Goal: Task Accomplishment & Management: Use online tool/utility

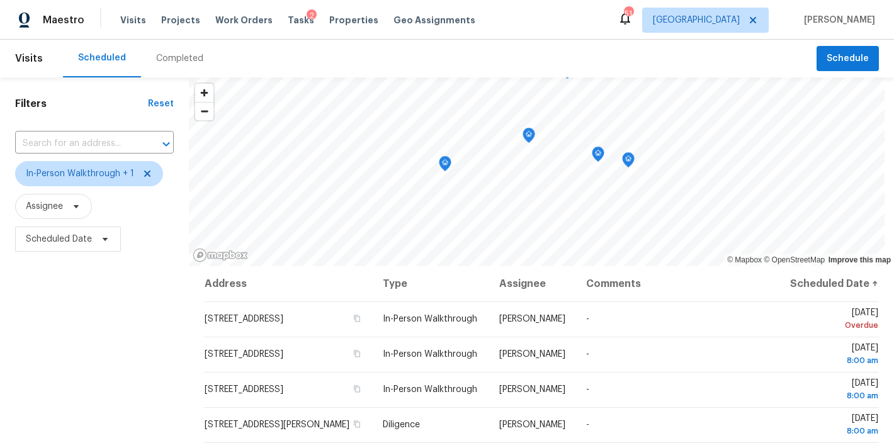
scroll to position [187, 0]
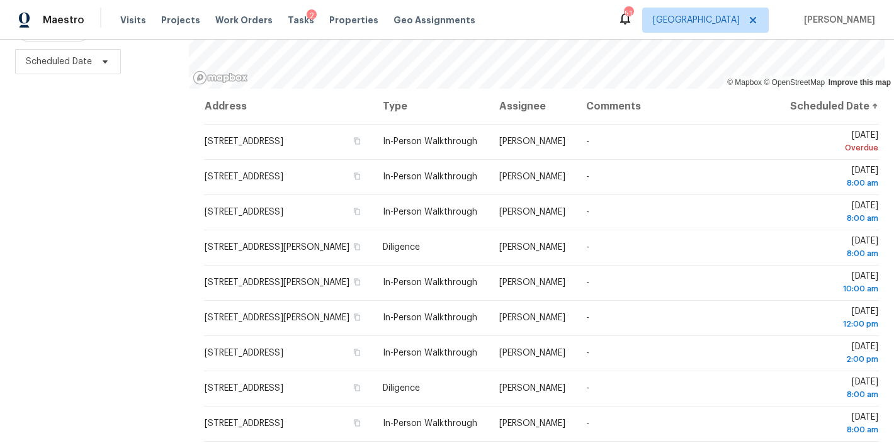
click at [565, 14] on div "Maestro Visits Projects Work Orders Tasks 2 Properties Geo Assignments 51 Ralei…" at bounding box center [447, 20] width 894 height 40
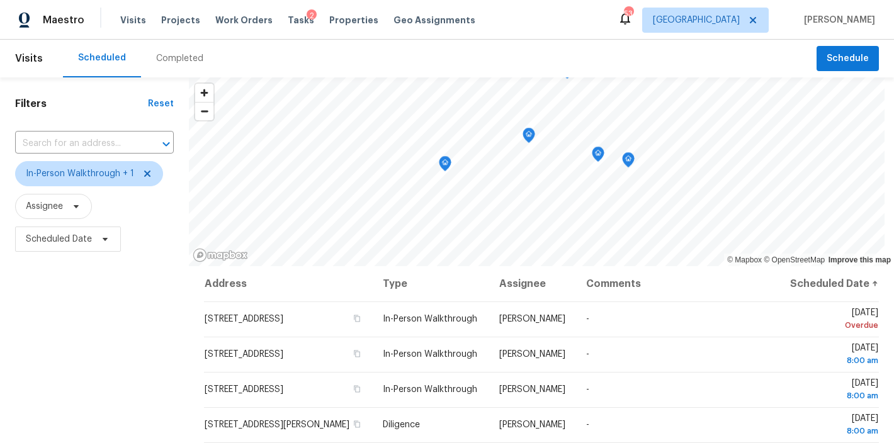
scroll to position [25, 0]
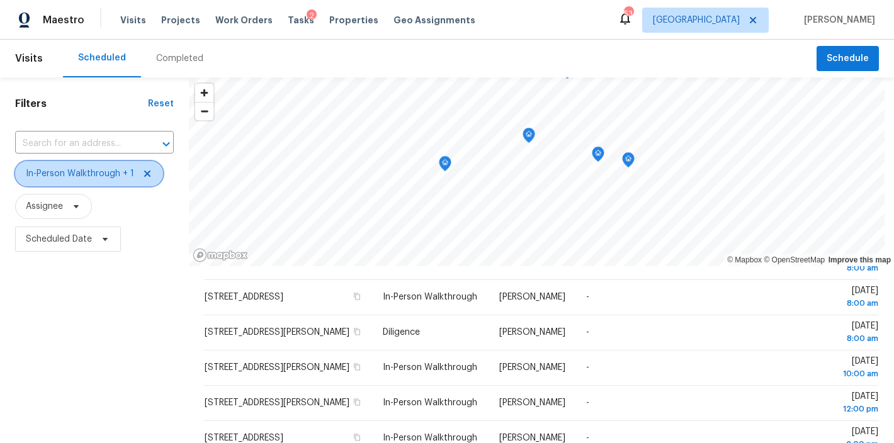
click at [144, 173] on icon at bounding box center [147, 174] width 10 height 10
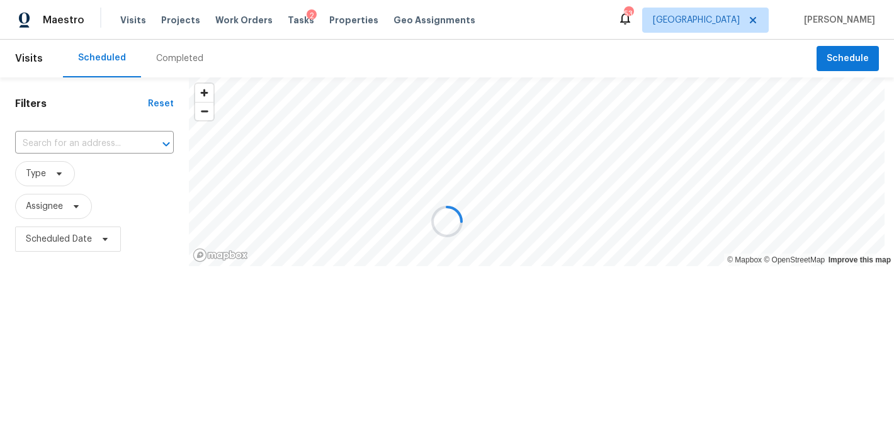
click at [172, 61] on div "Completed" at bounding box center [179, 58] width 47 height 13
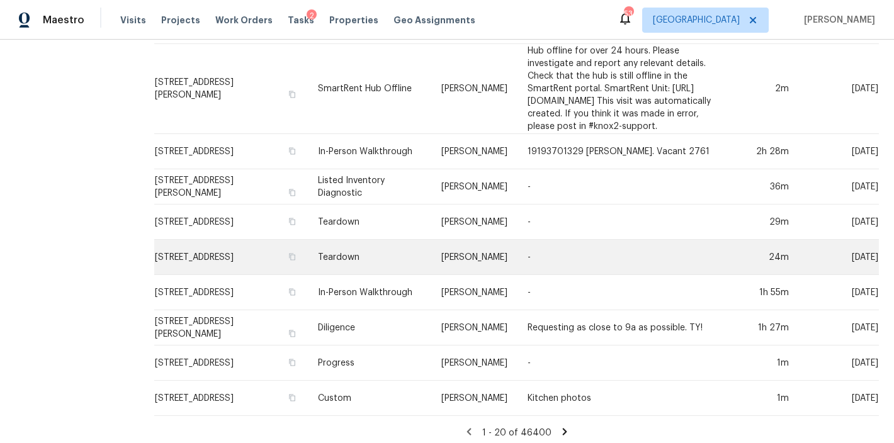
scroll to position [480, 0]
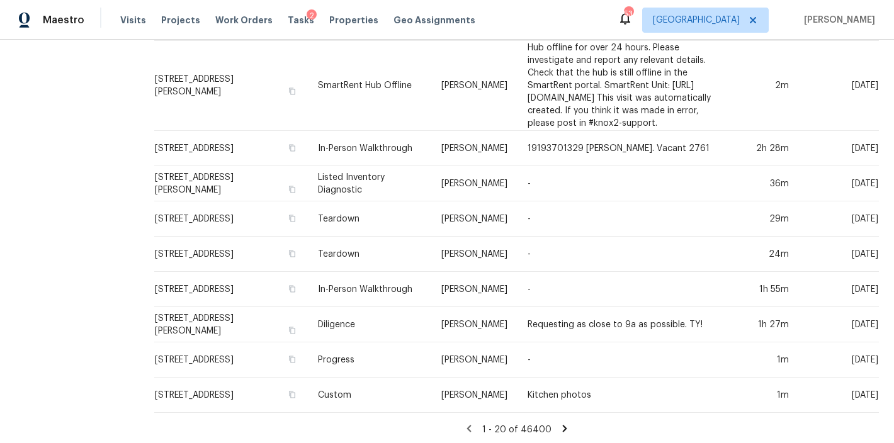
click at [552, 423] on div "1 - 20 of 46400" at bounding box center [516, 429] width 755 height 13
click at [559, 423] on icon at bounding box center [564, 428] width 11 height 11
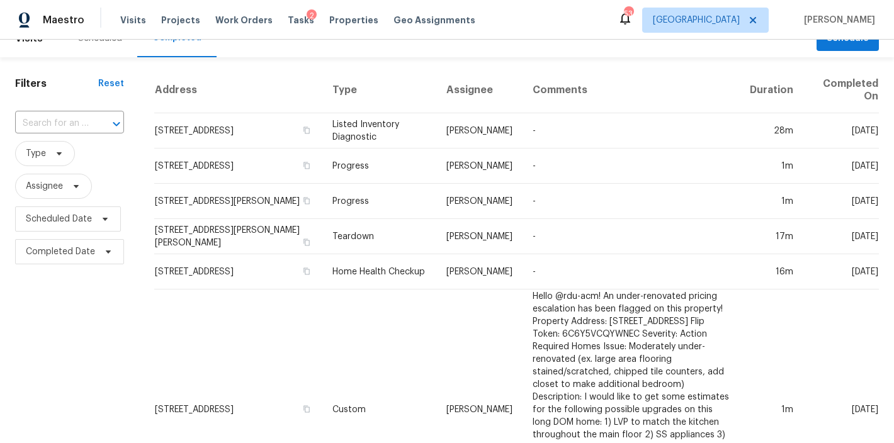
scroll to position [0, 0]
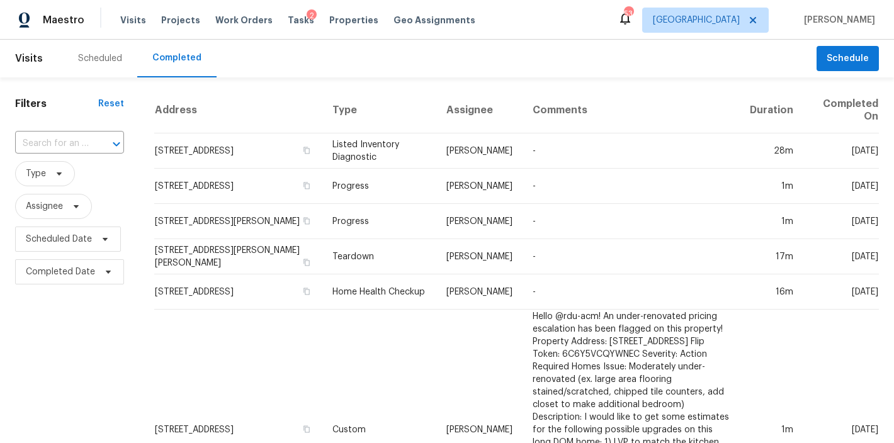
click at [99, 52] on div "Scheduled" at bounding box center [100, 58] width 44 height 13
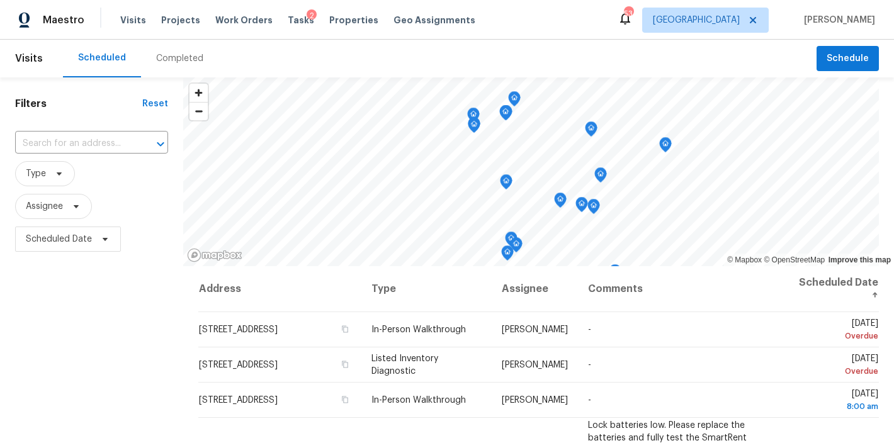
click at [564, 30] on div "Maestro Visits Projects Work Orders Tasks 2 Properties Geo Assignments 53 Ralei…" at bounding box center [447, 20] width 894 height 40
click at [37, 175] on span "Type" at bounding box center [36, 173] width 20 height 13
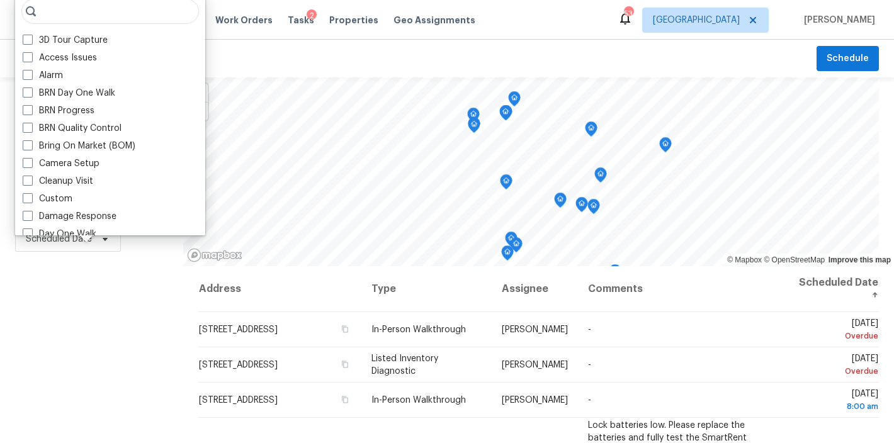
click at [545, 41] on div "Scheduled Completed" at bounding box center [440, 59] width 754 height 38
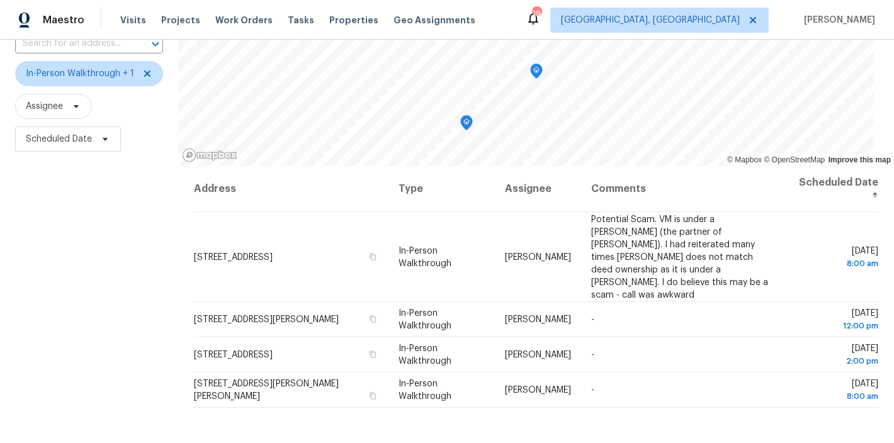
scroll to position [79, 0]
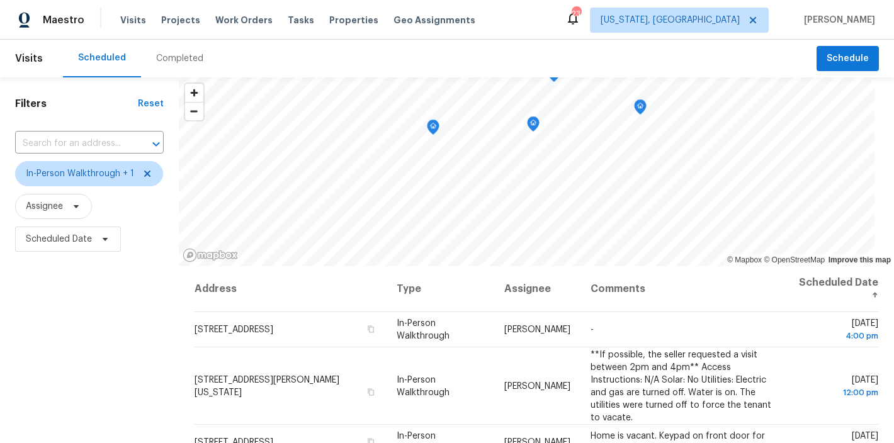
scroll to position [18, 0]
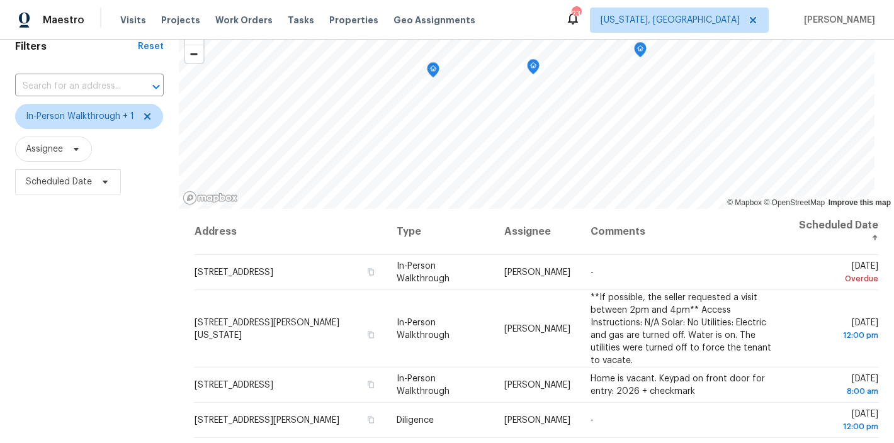
scroll to position [28, 0]
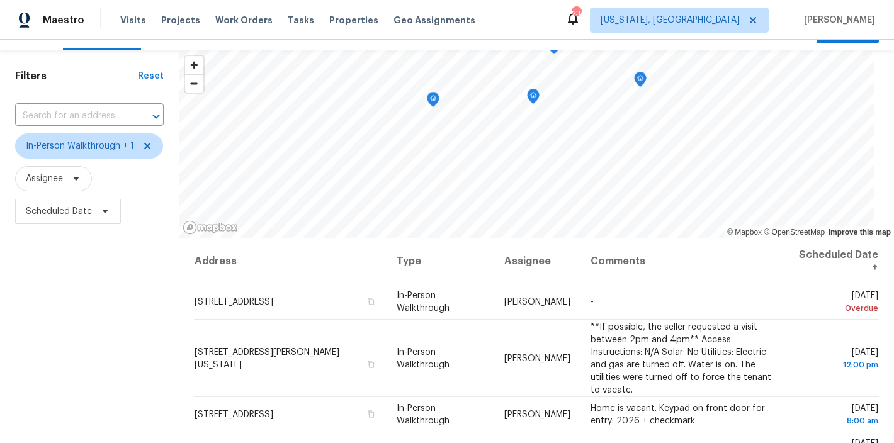
drag, startPoint x: 501, startPoint y: 25, endPoint x: 504, endPoint y: 45, distance: 20.3
click at [501, 25] on div "Maestro Visits Projects Work Orders Tasks Properties Geo Assignments 23 [US_STA…" at bounding box center [447, 20] width 894 height 40
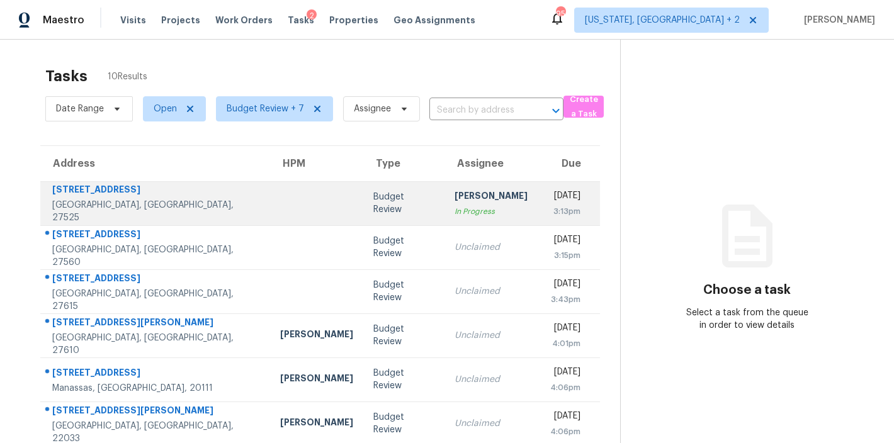
click at [270, 213] on td at bounding box center [316, 203] width 93 height 44
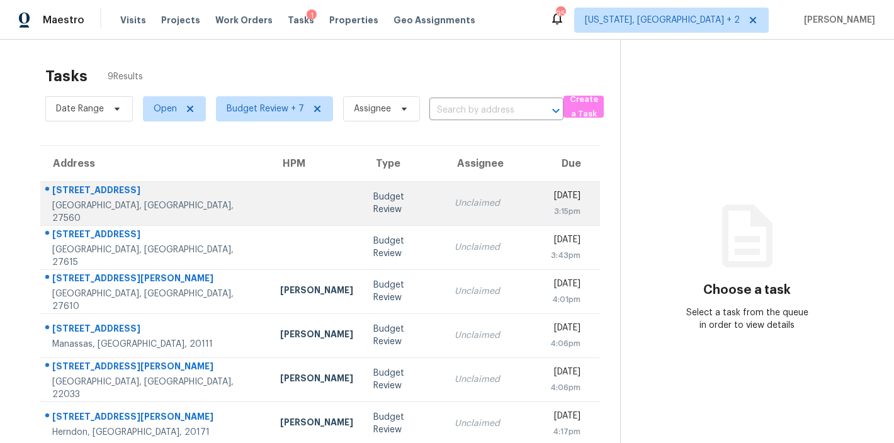
click at [270, 193] on td at bounding box center [316, 203] width 93 height 44
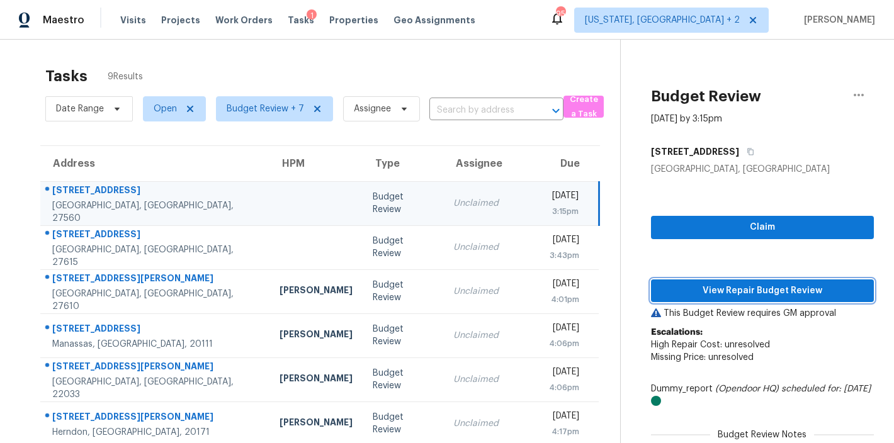
click at [807, 293] on span "View Repair Budget Review" at bounding box center [762, 291] width 203 height 16
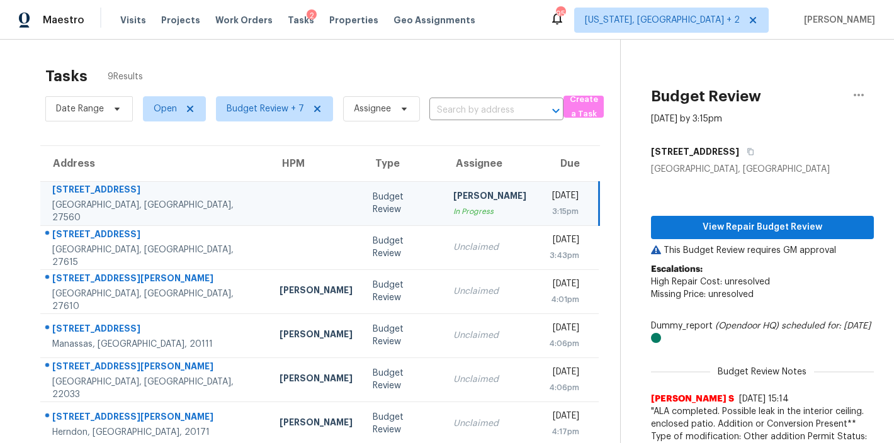
click at [242, 65] on div "Tasks 9 Results" at bounding box center [332, 76] width 575 height 33
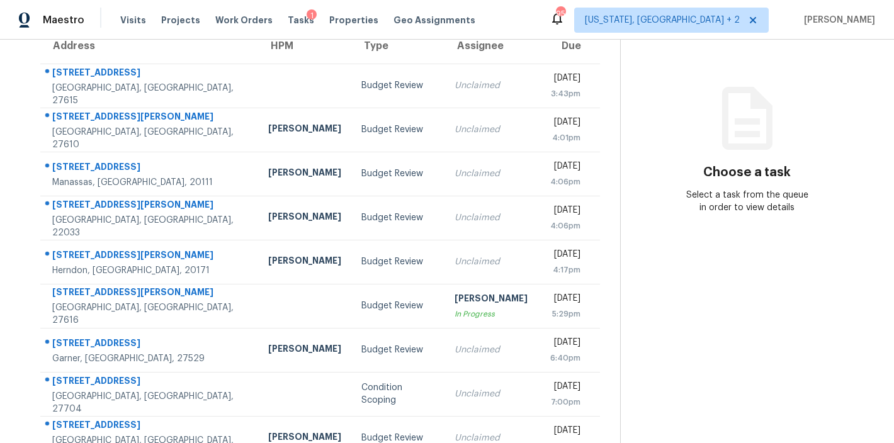
scroll to position [154, 0]
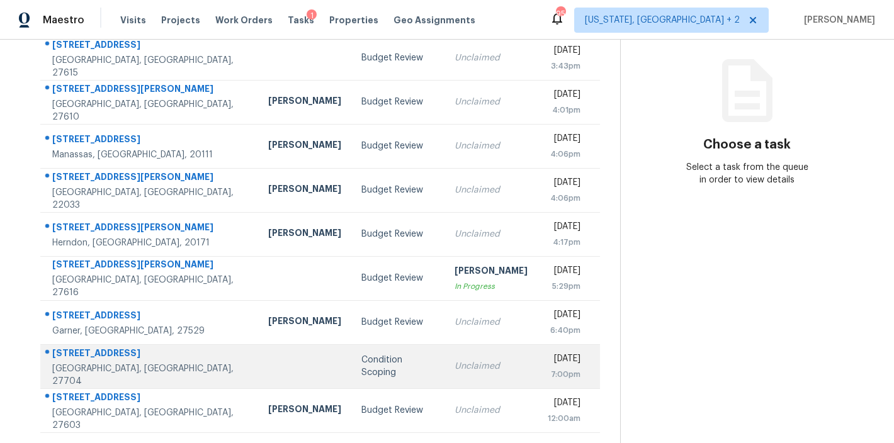
click at [361, 360] on div "Condition Scoping" at bounding box center [397, 366] width 73 height 25
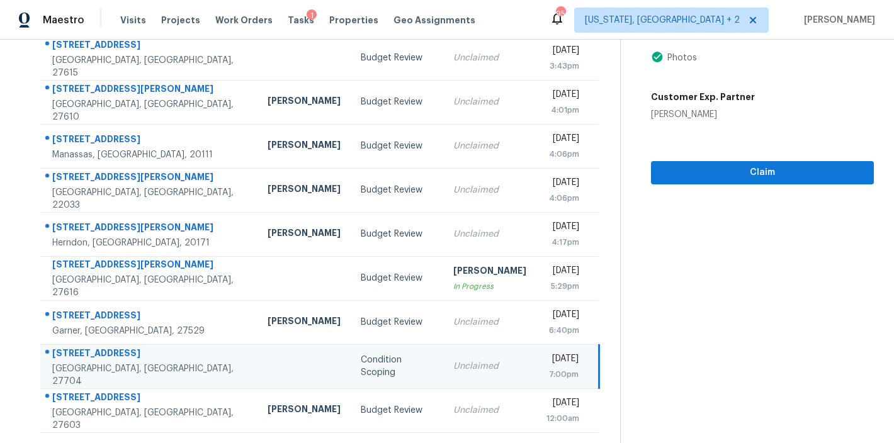
scroll to position [49, 0]
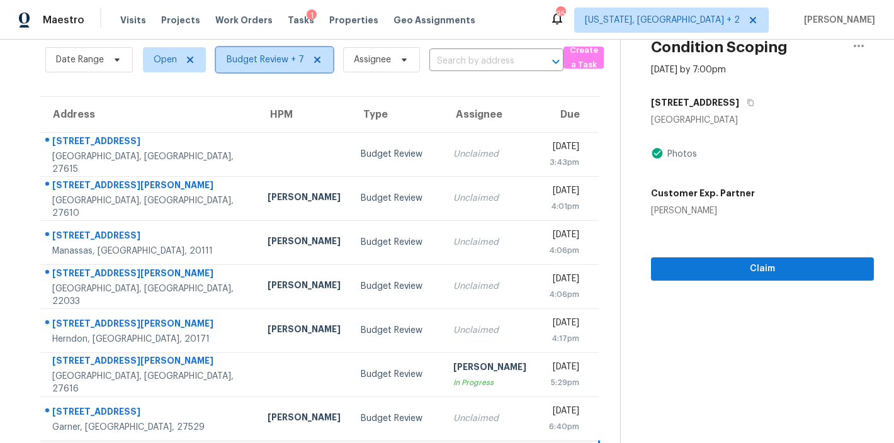
click at [281, 64] on span "Budget Review + 7" at bounding box center [265, 60] width 77 height 13
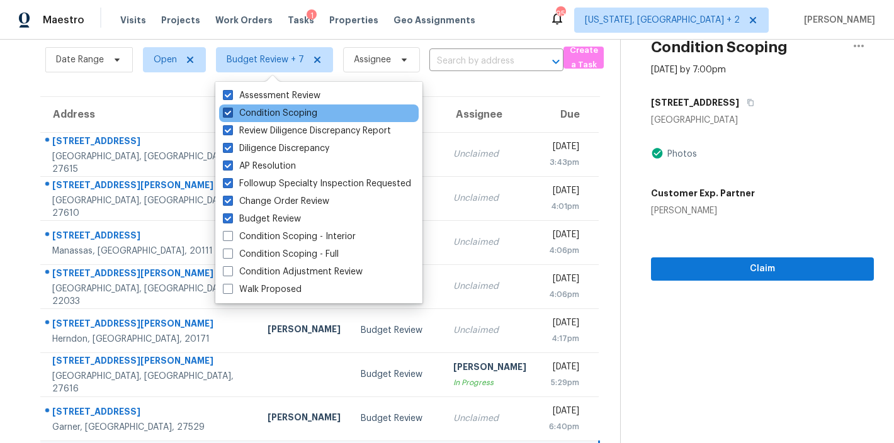
click at [266, 116] on label "Condition Scoping" at bounding box center [270, 113] width 94 height 13
click at [231, 115] on input "Condition Scoping" at bounding box center [227, 111] width 8 height 8
checkbox input "false"
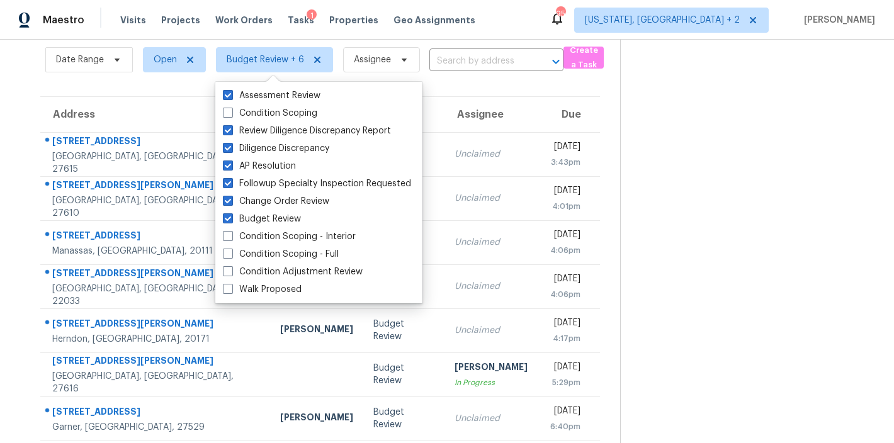
click at [500, 25] on div "Maestro Visits Projects Work Orders Tasks 1 Properties Geo Assignments 95 [US_S…" at bounding box center [447, 20] width 894 height 40
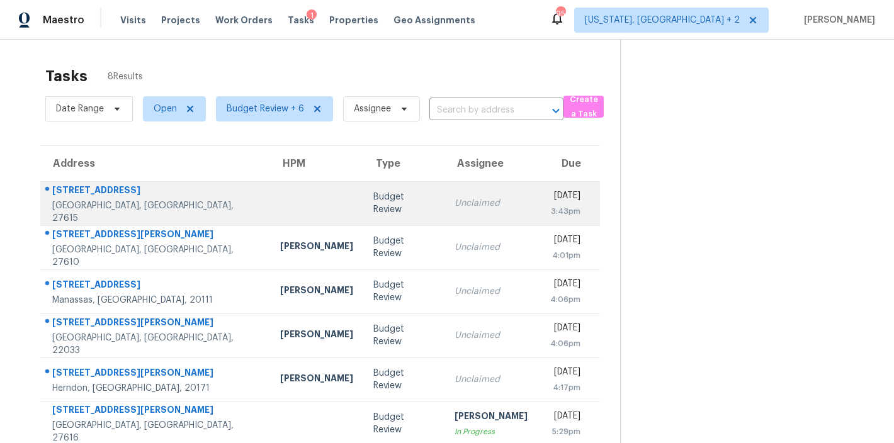
click at [363, 205] on td "Budget Review" at bounding box center [403, 203] width 81 height 44
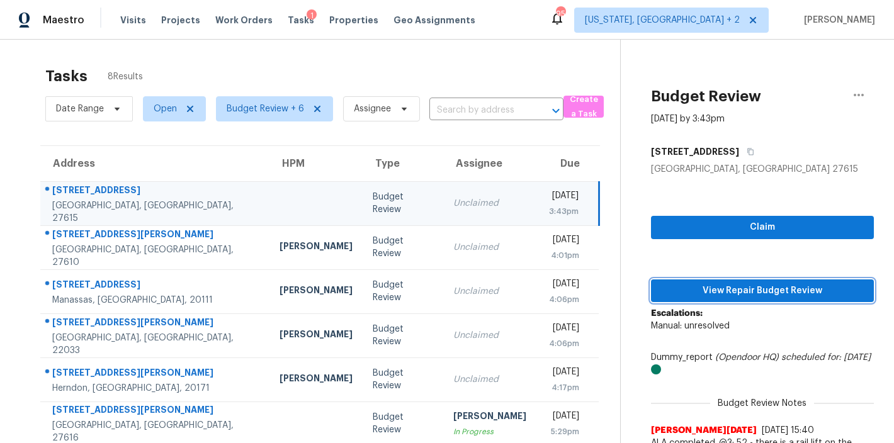
click at [786, 296] on span "View Repair Budget Review" at bounding box center [762, 291] width 203 height 16
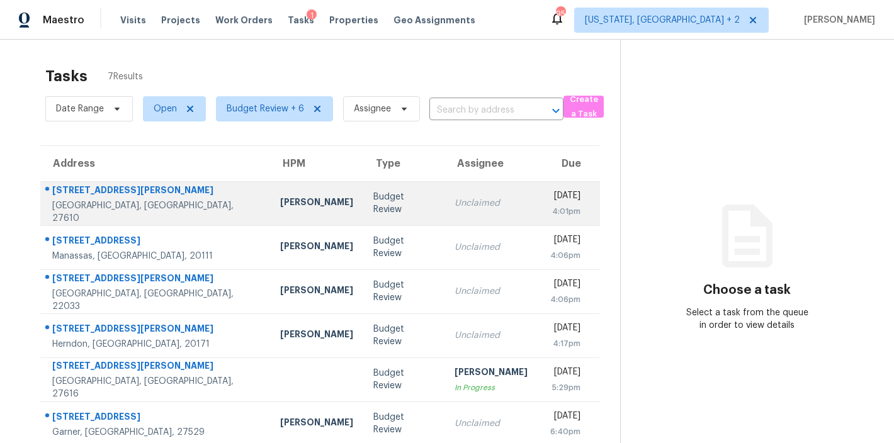
scroll to position [66, 0]
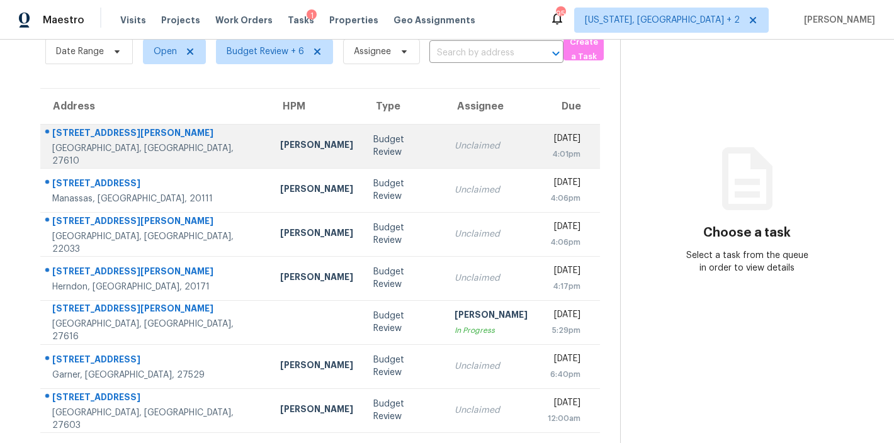
click at [280, 140] on div "[PERSON_NAME]" at bounding box center [316, 147] width 73 height 16
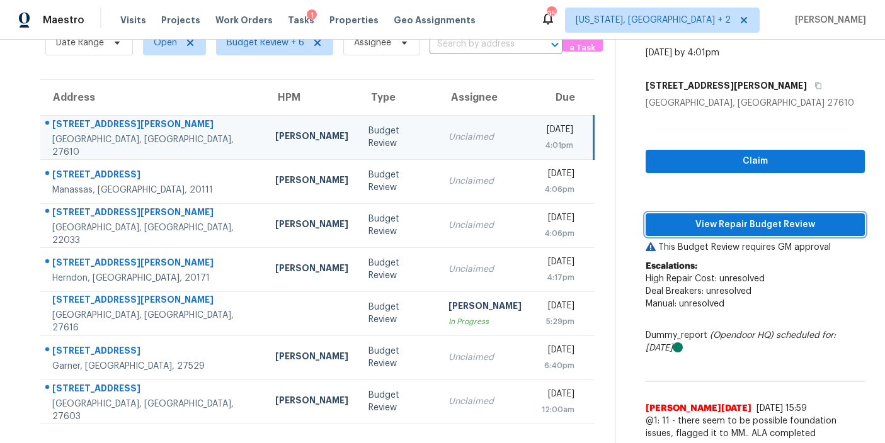
click at [781, 228] on span "View Repair Budget Review" at bounding box center [754, 225] width 199 height 16
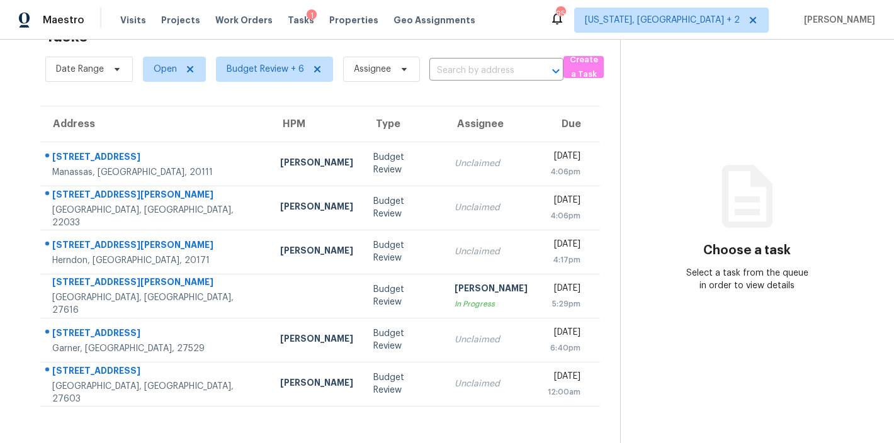
scroll to position [49, 0]
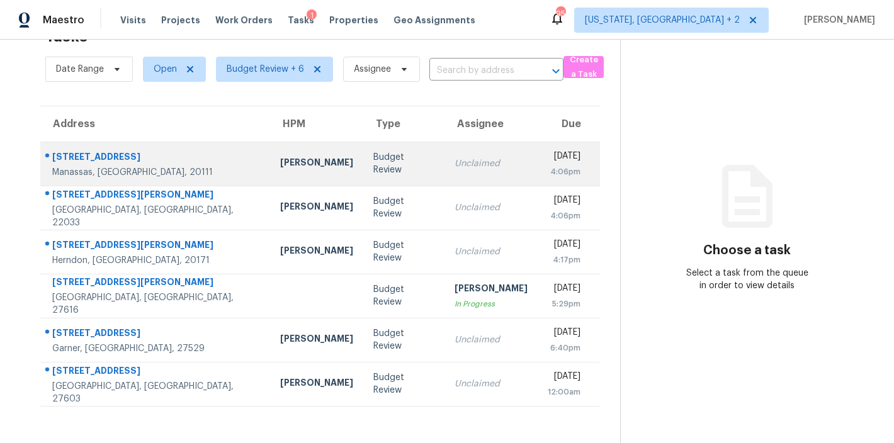
click at [287, 169] on td "Nelson Flores" at bounding box center [316, 164] width 93 height 44
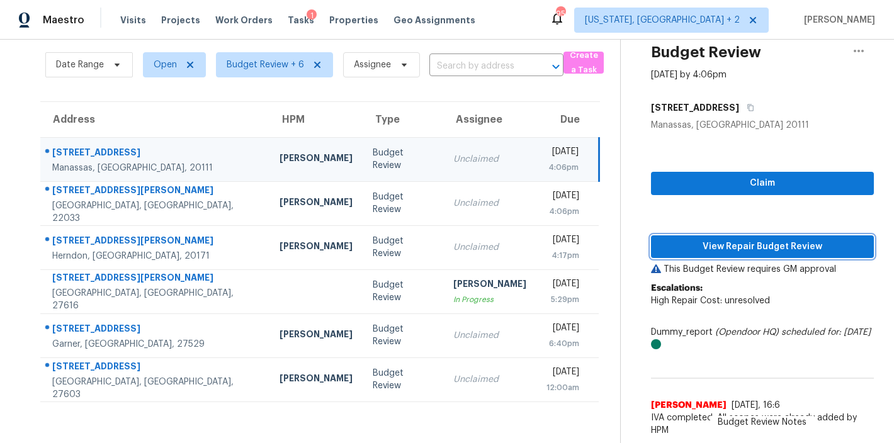
click at [718, 246] on span "View Repair Budget Review" at bounding box center [762, 247] width 203 height 16
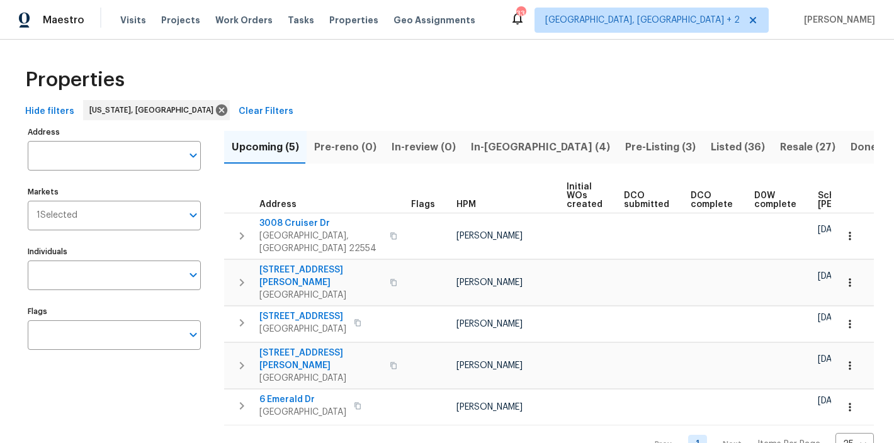
scroll to position [21, 0]
click at [441, 99] on div "Properties" at bounding box center [447, 80] width 854 height 40
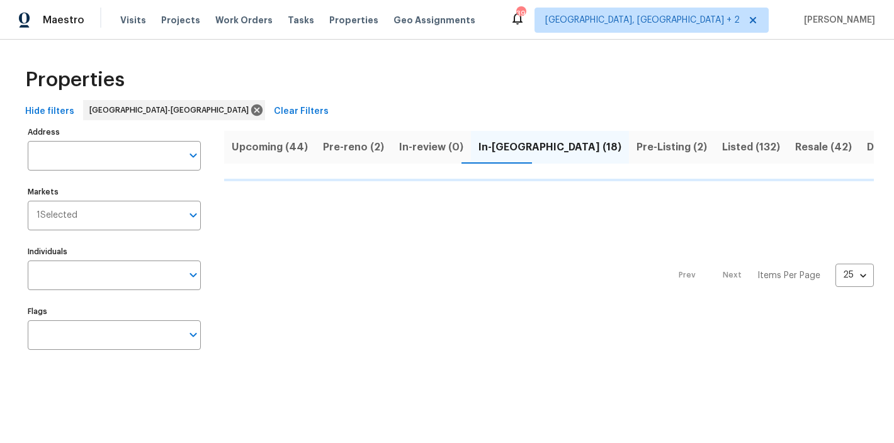
click at [433, 82] on div "Properties" at bounding box center [447, 80] width 854 height 40
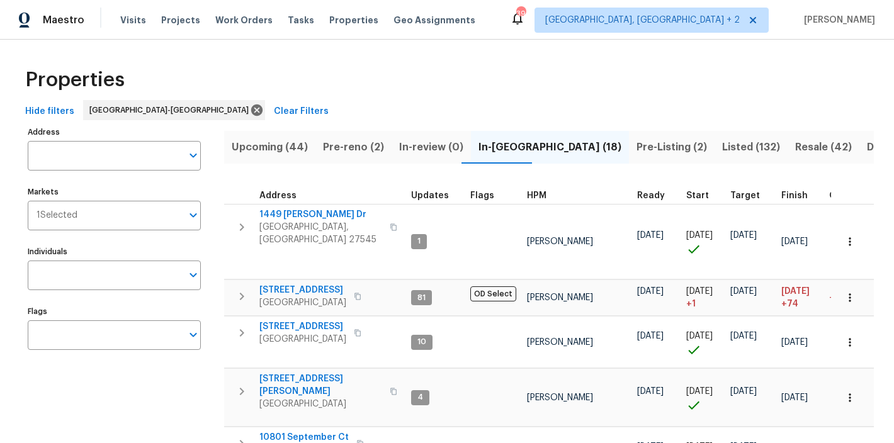
click at [509, 25] on div "Maestro Visits Projects Work Orders Tasks Properties Geo Assignments 39 Charles…" at bounding box center [447, 20] width 894 height 40
click at [531, 74] on div "Properties" at bounding box center [447, 80] width 854 height 40
click at [637, 151] on span "Pre-Listing (2)" at bounding box center [672, 148] width 71 height 18
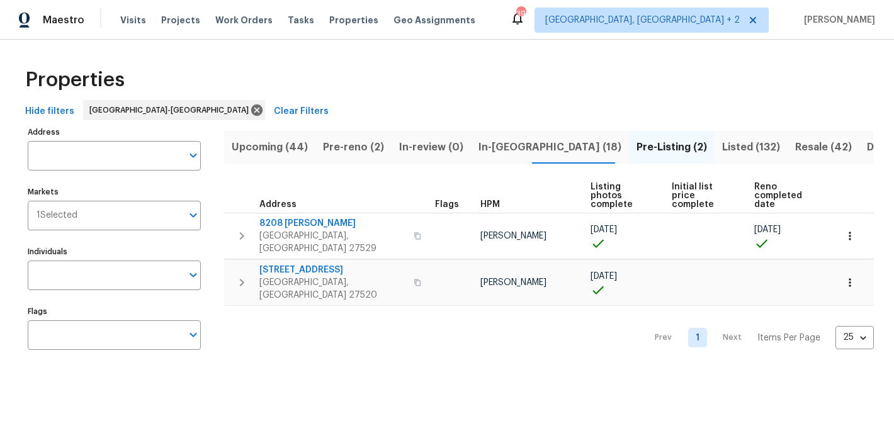
click at [581, 74] on div "Properties" at bounding box center [447, 80] width 854 height 40
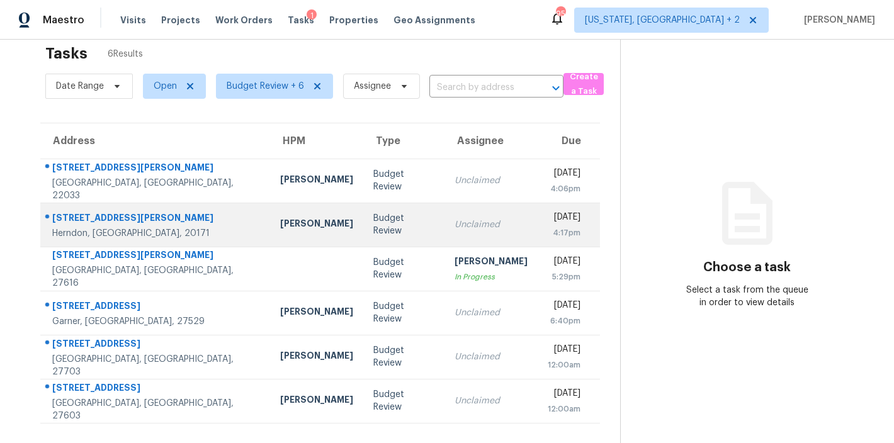
scroll to position [49, 0]
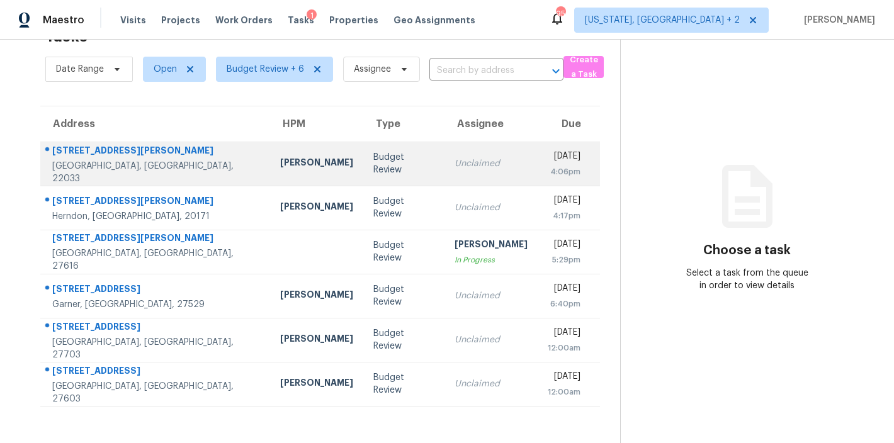
click at [363, 163] on td "Budget Review" at bounding box center [403, 164] width 81 height 44
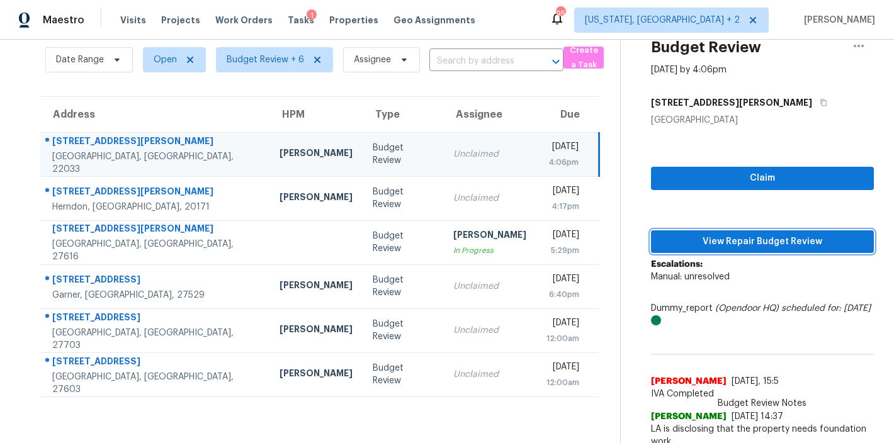
click at [787, 243] on span "View Repair Budget Review" at bounding box center [762, 242] width 203 height 16
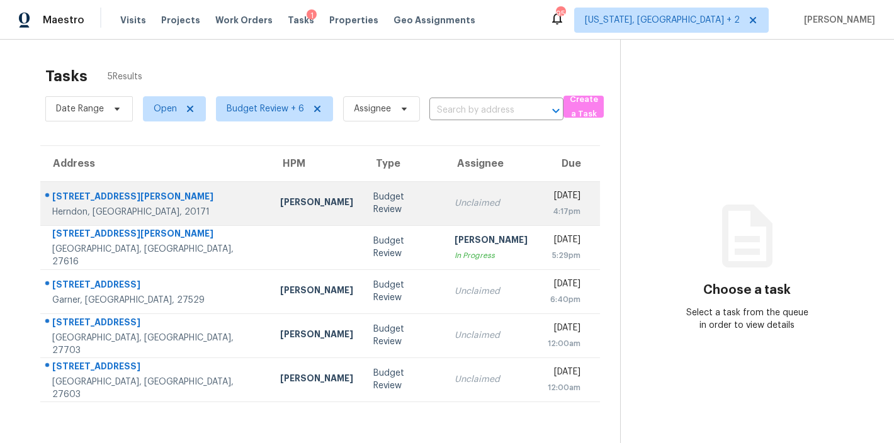
click at [280, 203] on td "[PERSON_NAME]" at bounding box center [316, 203] width 93 height 44
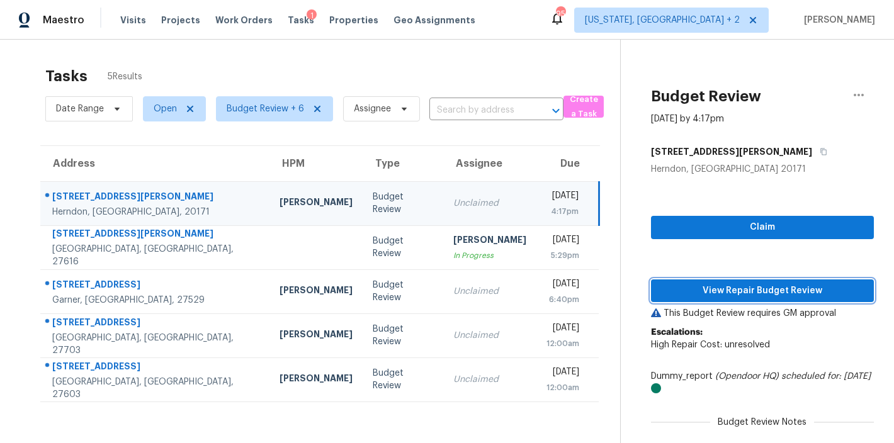
click at [737, 289] on span "View Repair Budget Review" at bounding box center [762, 291] width 203 height 16
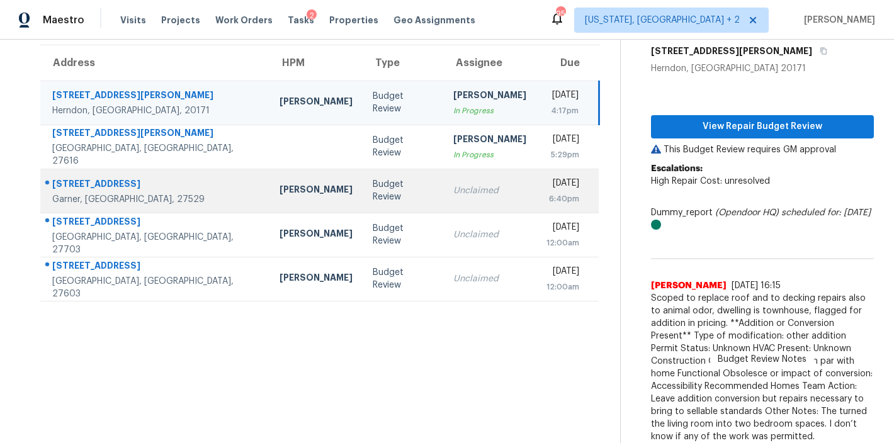
click at [269, 201] on td "Amanda Horton" at bounding box center [315, 191] width 93 height 44
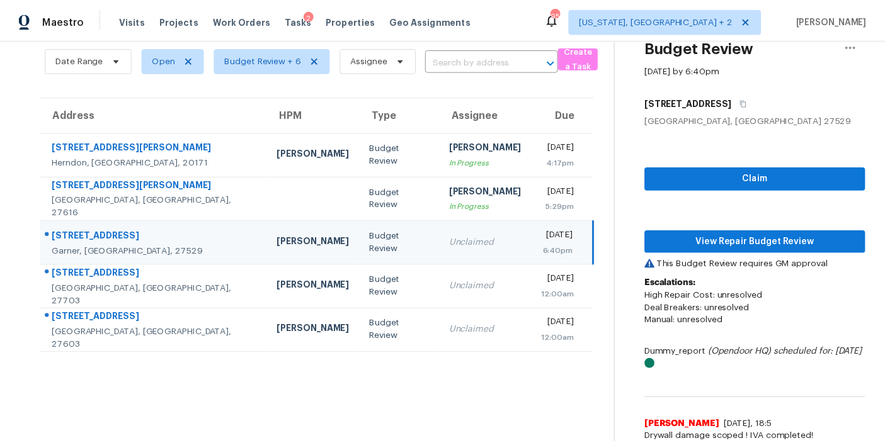
scroll to position [66, 0]
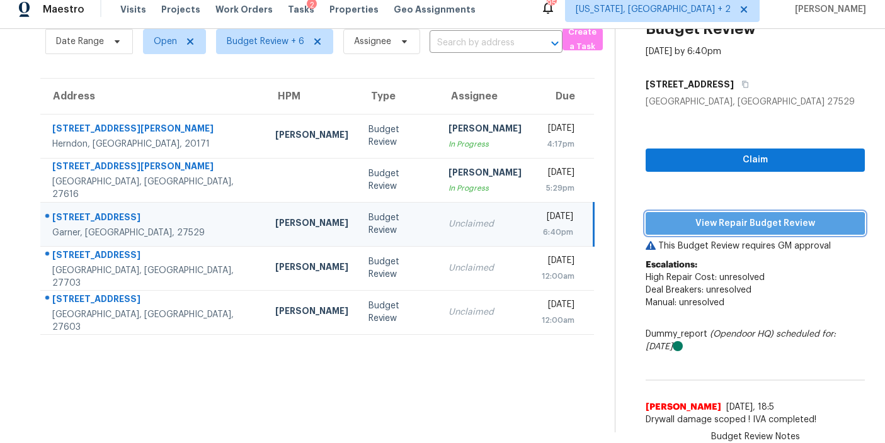
click at [740, 216] on span "View Repair Budget Review" at bounding box center [754, 224] width 199 height 16
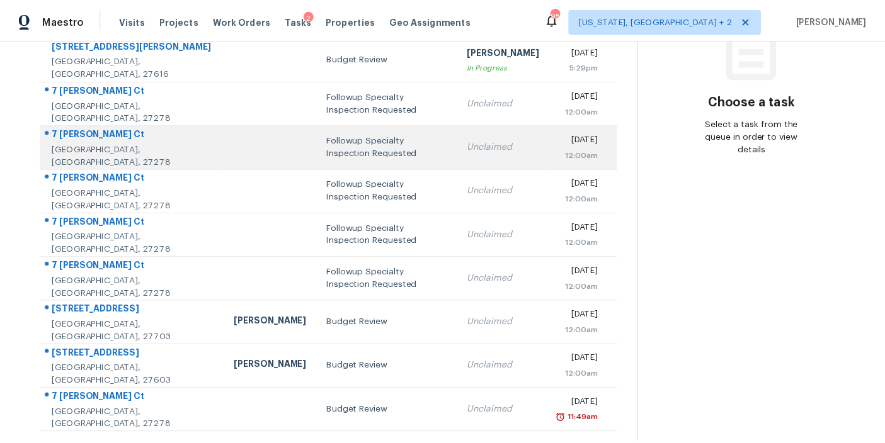
scroll to position [198, 0]
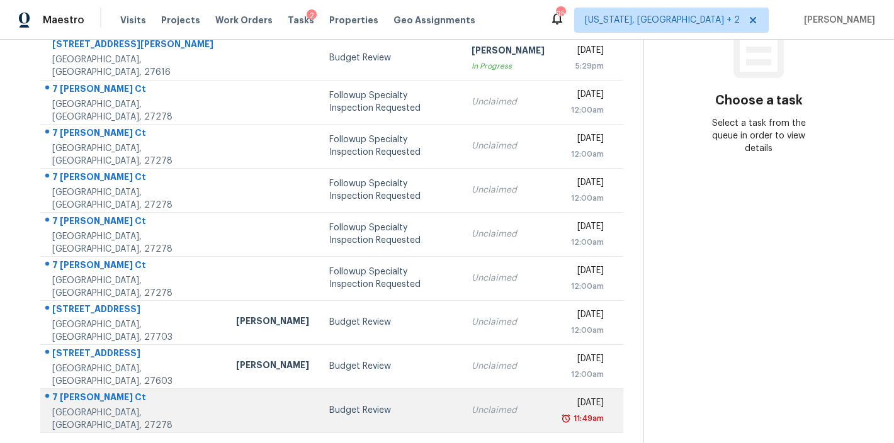
click at [344, 389] on td "Budget Review" at bounding box center [390, 411] width 142 height 44
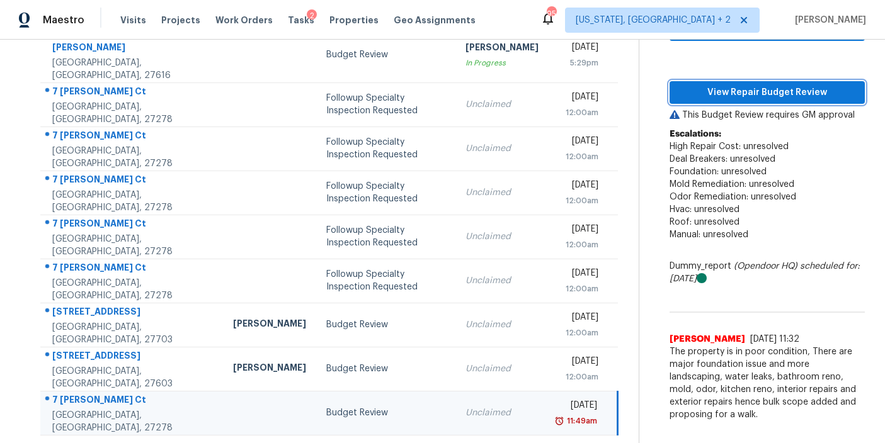
click at [746, 90] on span "View Repair Budget Review" at bounding box center [766, 93] width 175 height 16
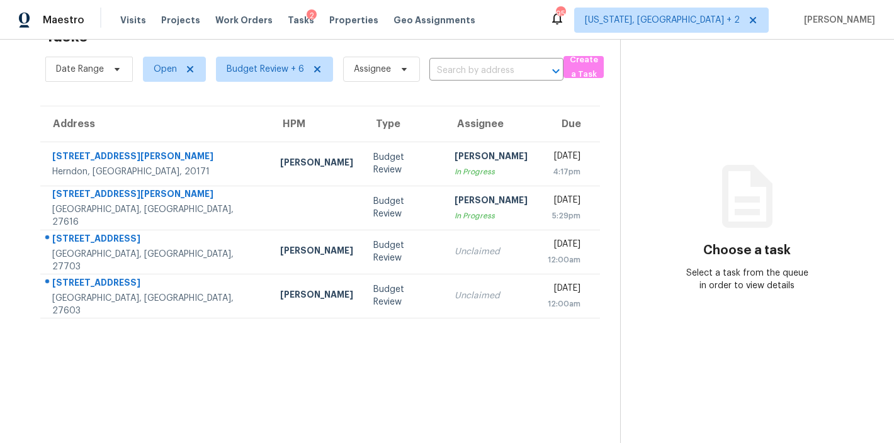
scroll to position [49, 0]
click at [387, 331] on section "Tasks 4 Results Date Range Open Budget Review + 6 Assignee ​ Create a Task Addr…" at bounding box center [320, 231] width 600 height 423
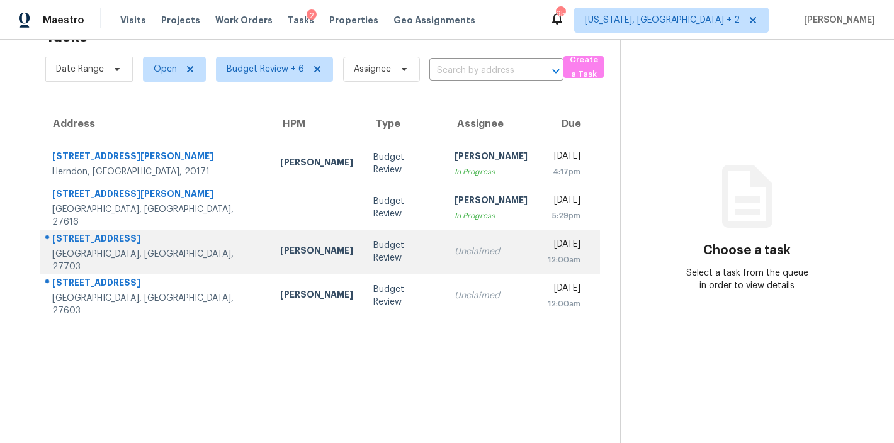
click at [280, 244] on div "[PERSON_NAME]" at bounding box center [316, 252] width 73 height 16
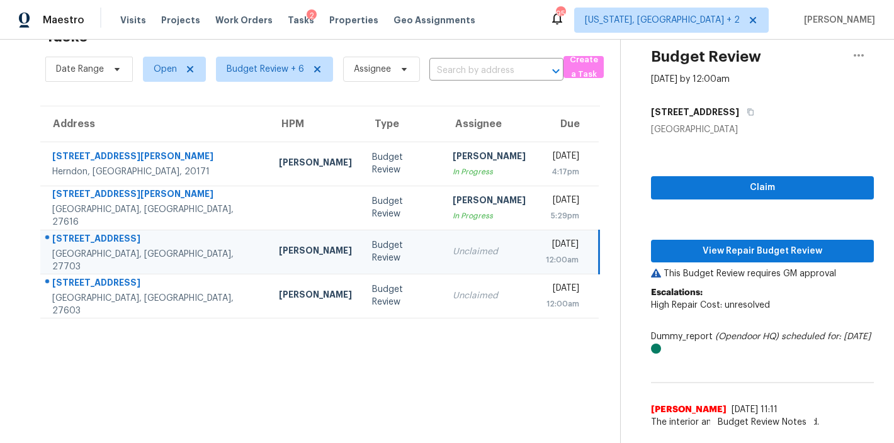
click at [482, 24] on div "Maestro Visits Projects Work Orders Tasks 2 Properties Geo Assignments 95 [US_S…" at bounding box center [447, 20] width 894 height 40
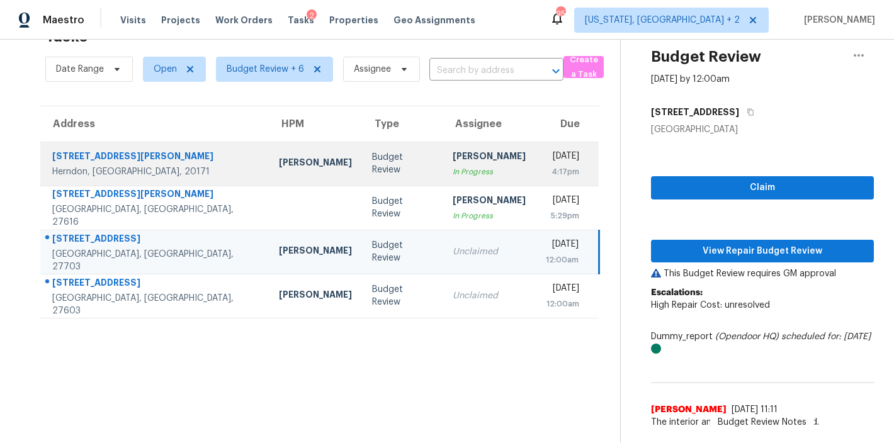
click at [279, 156] on div "[PERSON_NAME]" at bounding box center [315, 164] width 73 height 16
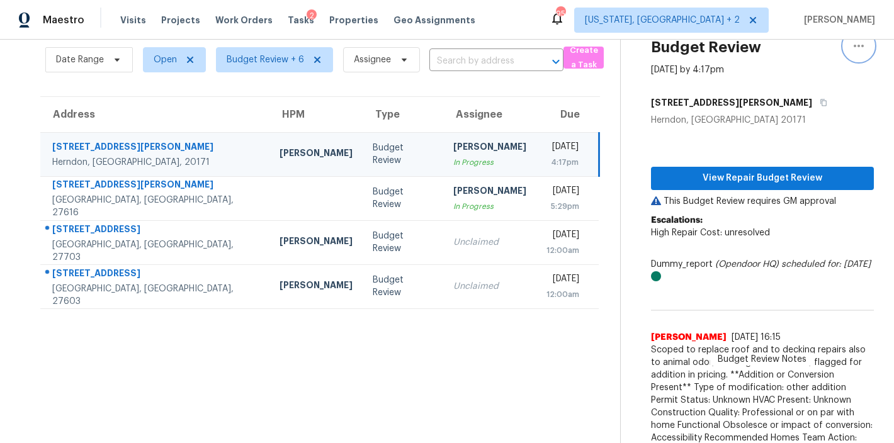
click at [851, 44] on icon "button" at bounding box center [858, 45] width 15 height 15
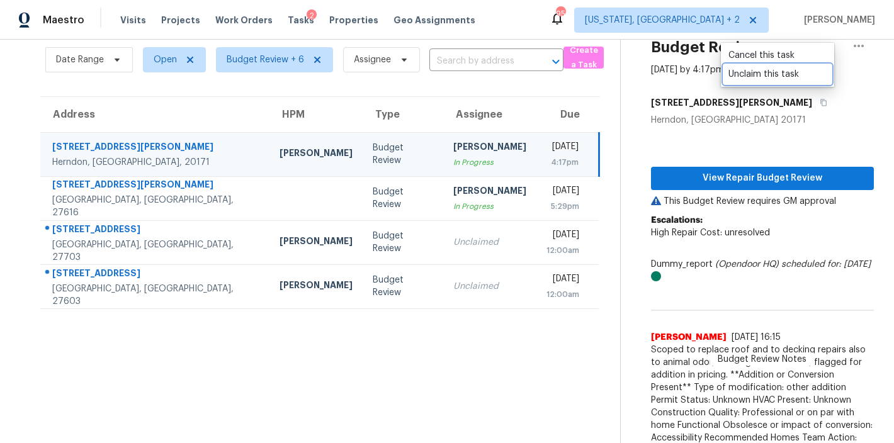
click at [778, 79] on div "Unclaim this task" at bounding box center [778, 74] width 98 height 13
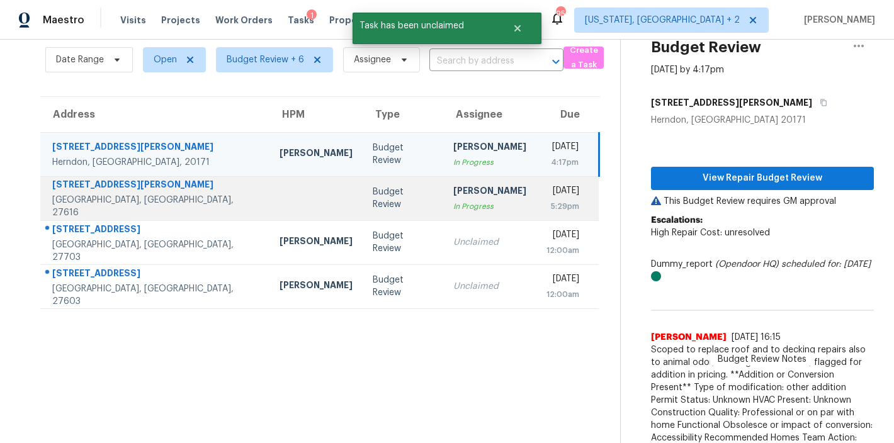
click at [280, 199] on div at bounding box center [316, 198] width 73 height 3
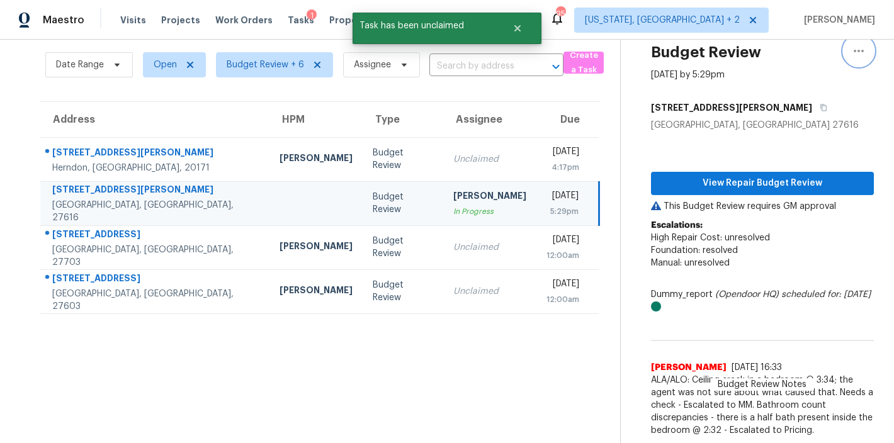
click at [854, 52] on icon "button" at bounding box center [858, 50] width 15 height 15
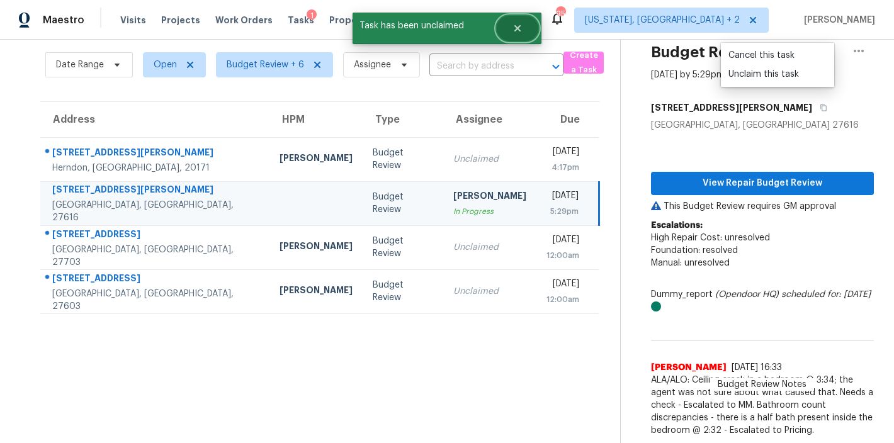
click at [521, 36] on button "Close" at bounding box center [518, 28] width 42 height 25
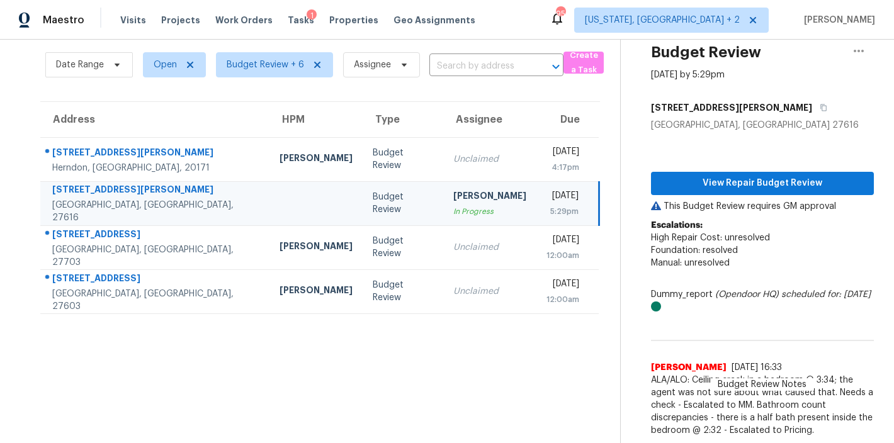
click at [280, 202] on div at bounding box center [316, 203] width 73 height 3
click at [695, 176] on span "View Repair Budget Review" at bounding box center [762, 184] width 203 height 16
click at [856, 46] on icon "button" at bounding box center [858, 50] width 15 height 15
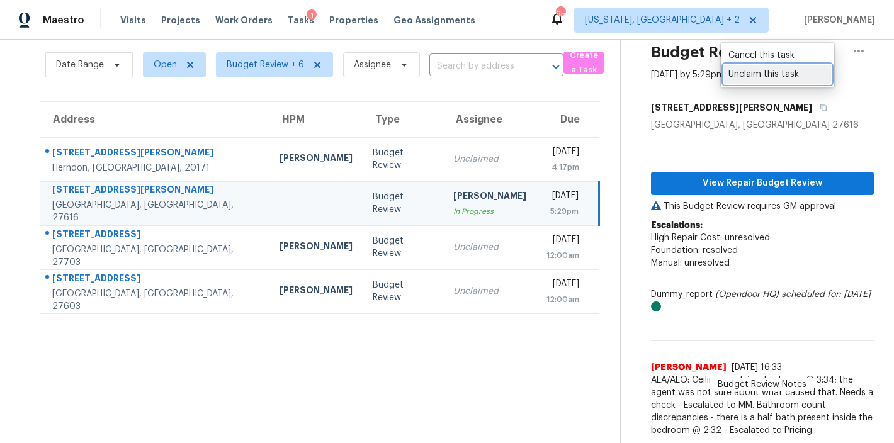
click at [764, 69] on div "Unclaim this task" at bounding box center [778, 74] width 98 height 13
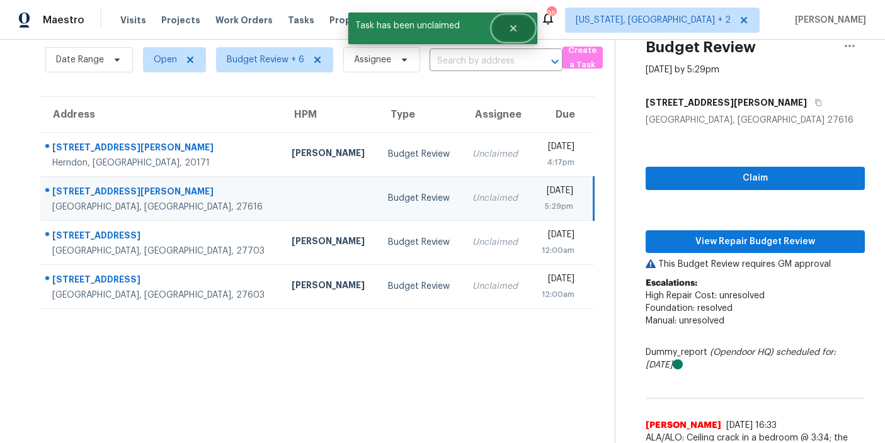
click at [511, 27] on icon "Close" at bounding box center [512, 28] width 6 height 6
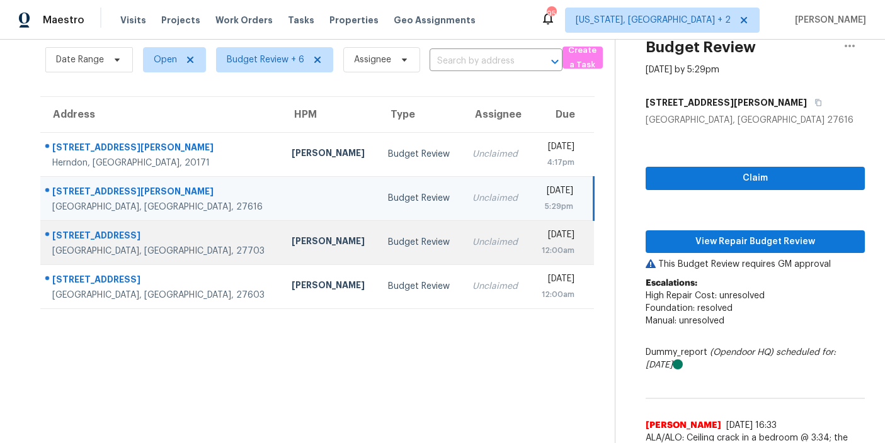
click at [281, 232] on td "[PERSON_NAME]" at bounding box center [329, 242] width 96 height 44
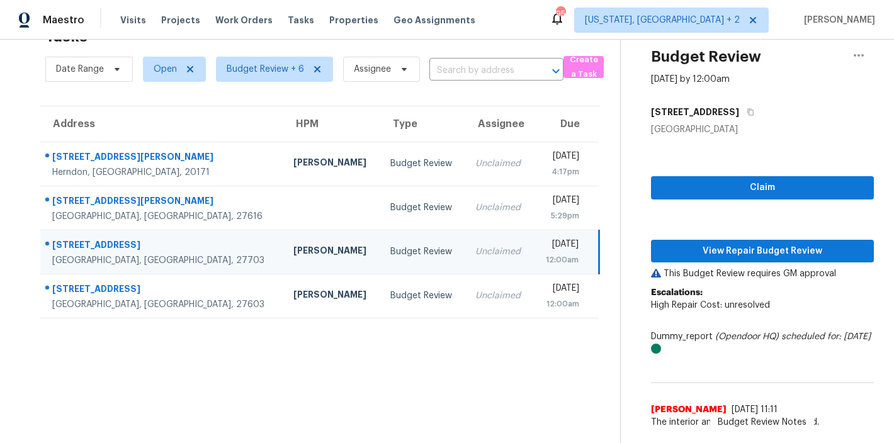
click at [283, 258] on td "[PERSON_NAME]" at bounding box center [331, 252] width 97 height 44
click at [740, 244] on span "View Repair Budget Review" at bounding box center [762, 252] width 203 height 16
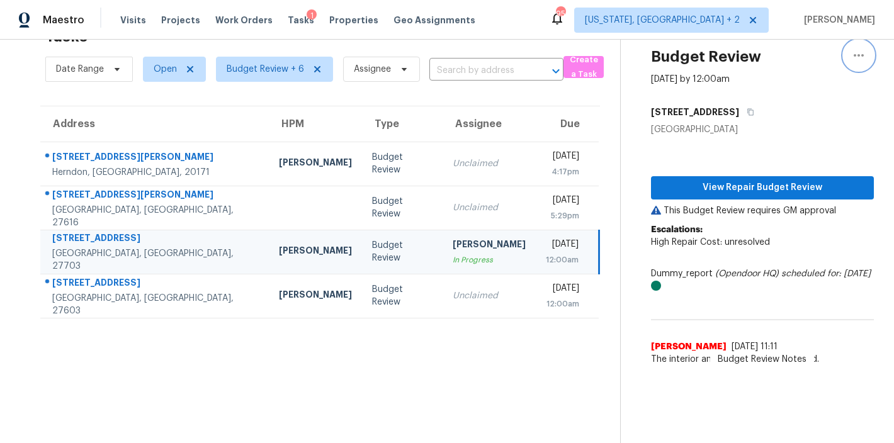
click at [855, 48] on icon "button" at bounding box center [858, 55] width 15 height 15
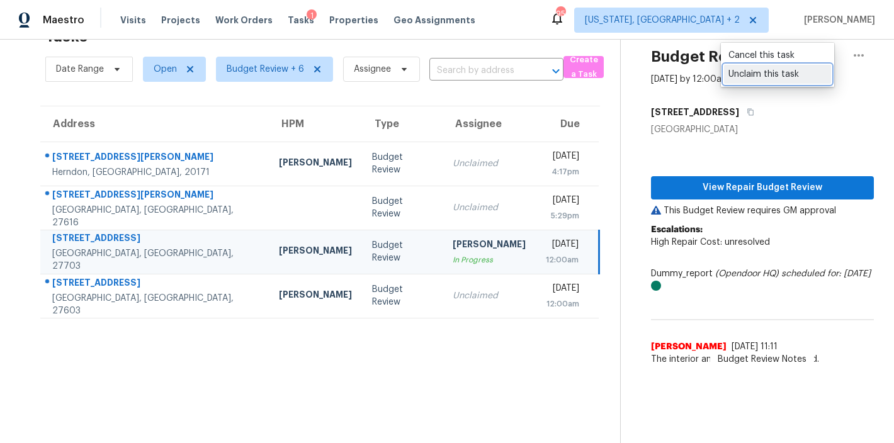
click at [780, 79] on div "Unclaim this task" at bounding box center [778, 74] width 98 height 13
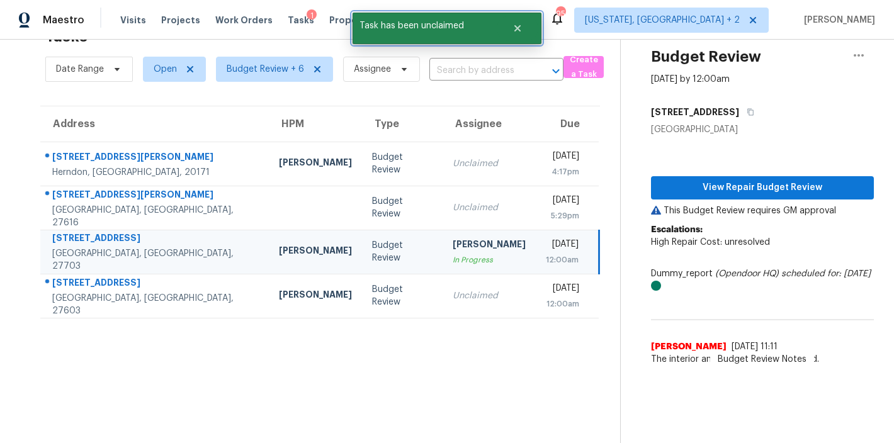
click at [540, 18] on div at bounding box center [519, 28] width 45 height 31
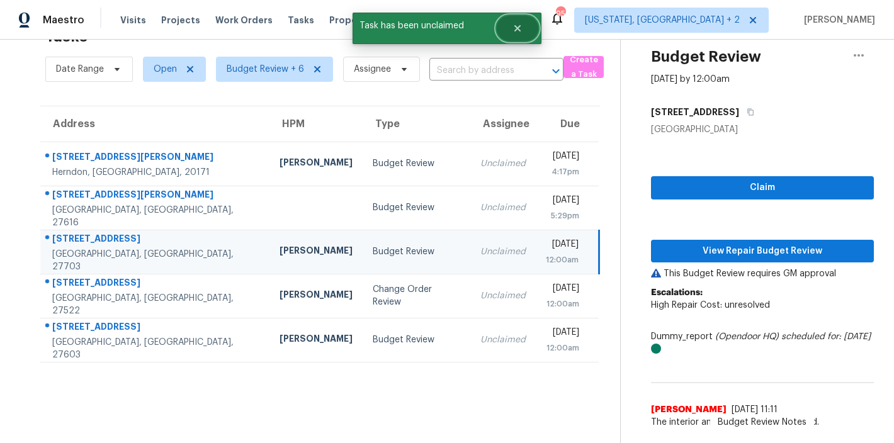
click at [525, 31] on button "Close" at bounding box center [518, 28] width 42 height 25
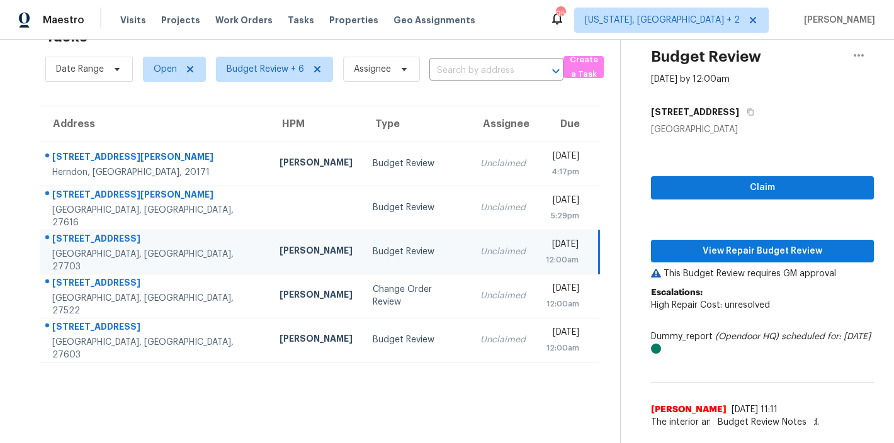
click at [565, 20] on div "Maestro Visits Projects Work Orders Tasks Properties Geo Assignments 95 [US_STA…" at bounding box center [447, 20] width 894 height 40
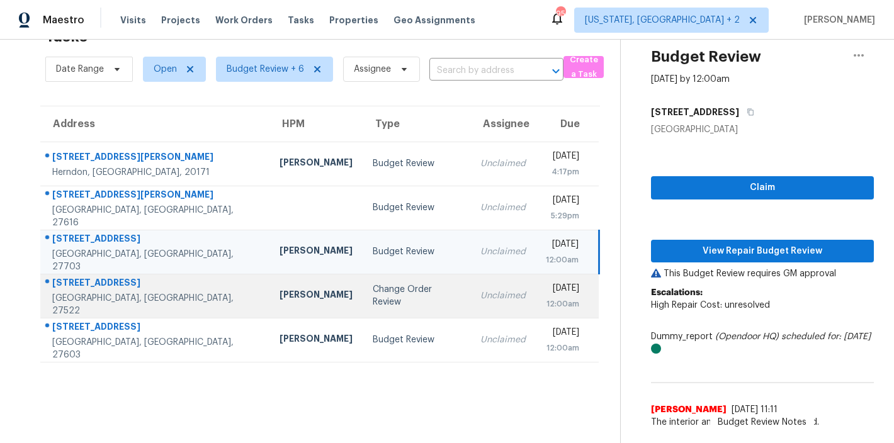
click at [375, 288] on div "Change Order Review" at bounding box center [417, 295] width 88 height 25
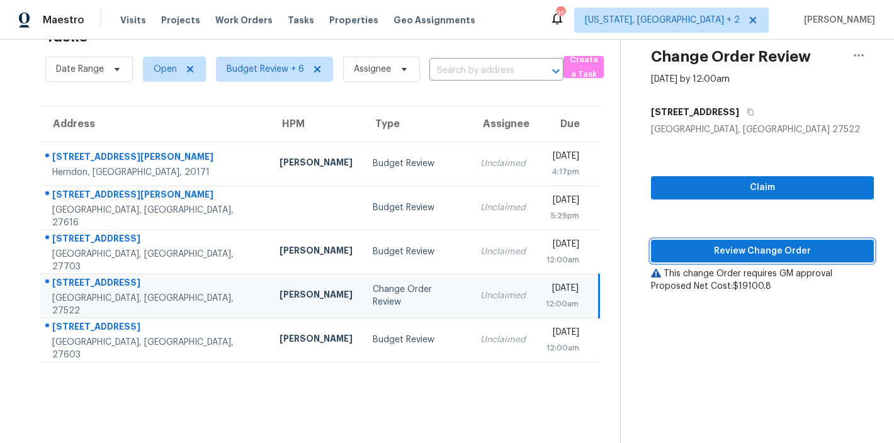
click at [754, 244] on span "Review Change Order" at bounding box center [762, 252] width 203 height 16
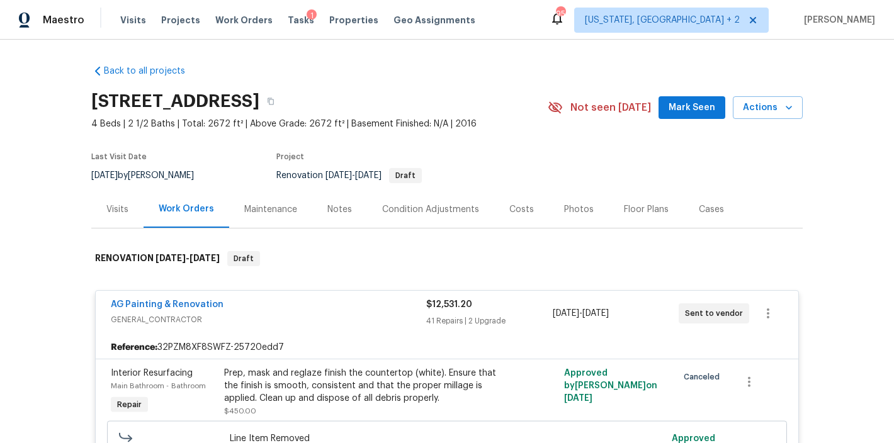
click at [513, 212] on div "Costs" at bounding box center [521, 209] width 25 height 13
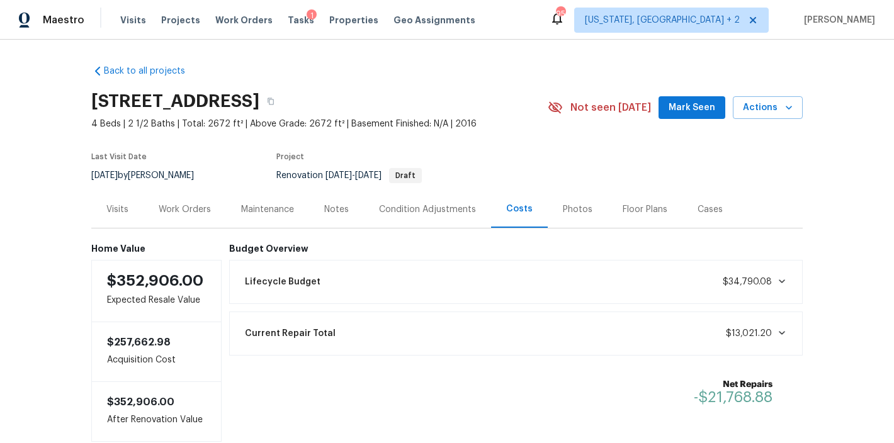
click at [817, 194] on div "Back to all projects [STREET_ADDRESS] 4 Beds | 2 1/2 Baths | Total: 2672 ft² | …" at bounding box center [447, 242] width 894 height 404
click at [150, 208] on div "Work Orders" at bounding box center [185, 209] width 82 height 37
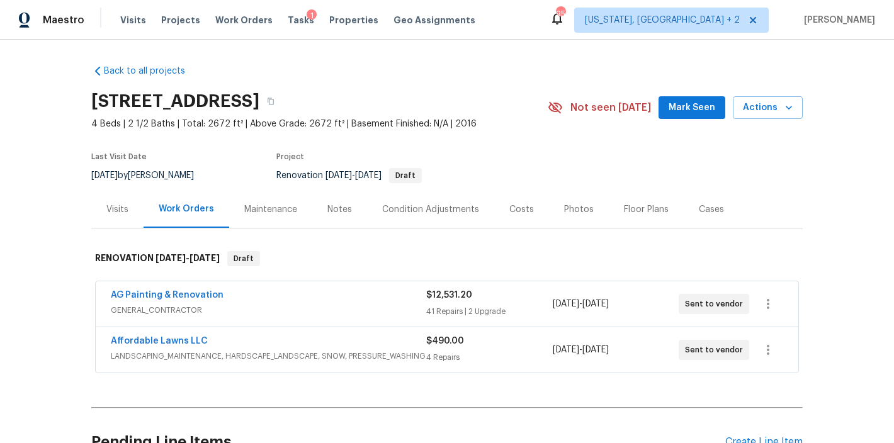
click at [329, 214] on div "Notes" at bounding box center [339, 209] width 25 height 13
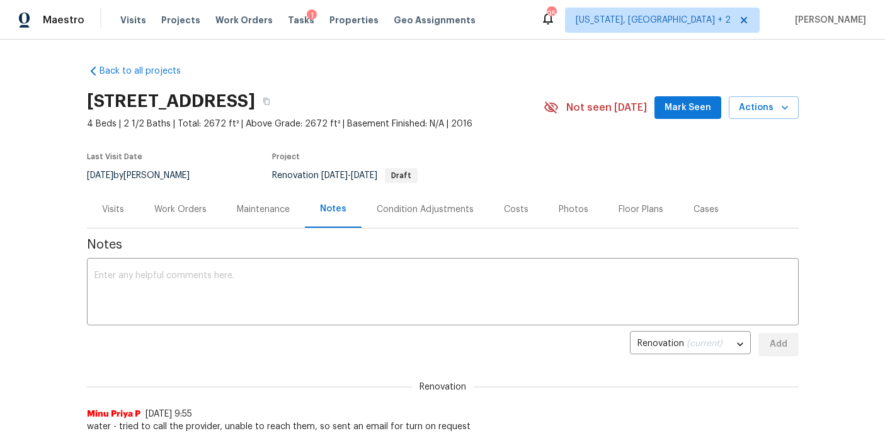
click at [412, 205] on div "Condition Adjustments" at bounding box center [425, 209] width 97 height 13
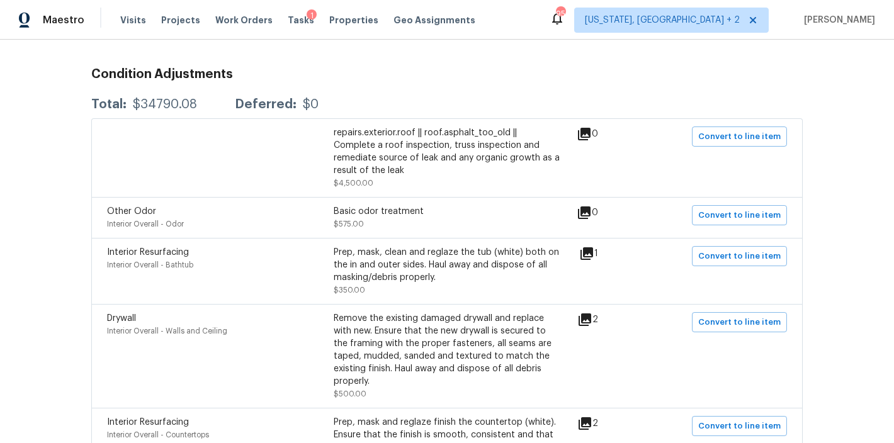
scroll to position [205, 0]
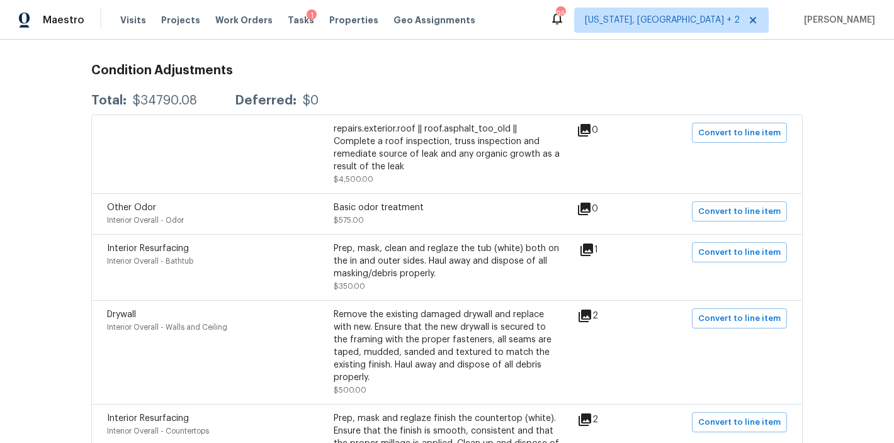
click at [839, 208] on div "Back to all projects [STREET_ADDRESS] 4 Beds | 2 1/2 Baths | Total: 2672 ft² | …" at bounding box center [447, 242] width 894 height 404
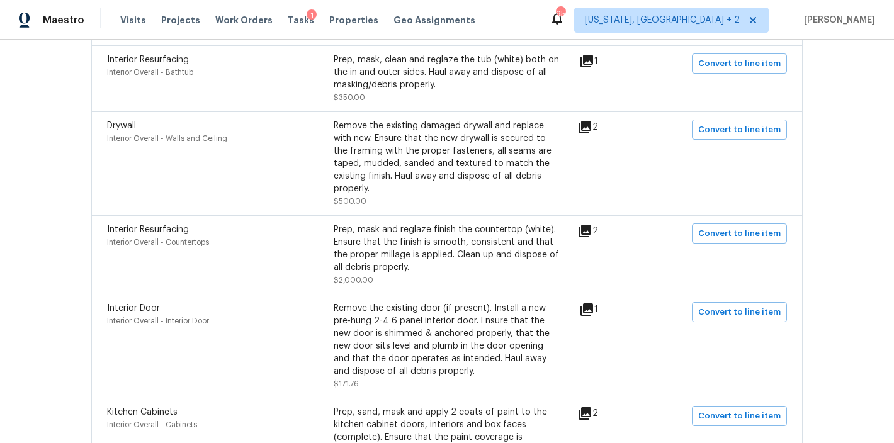
scroll to position [407, 0]
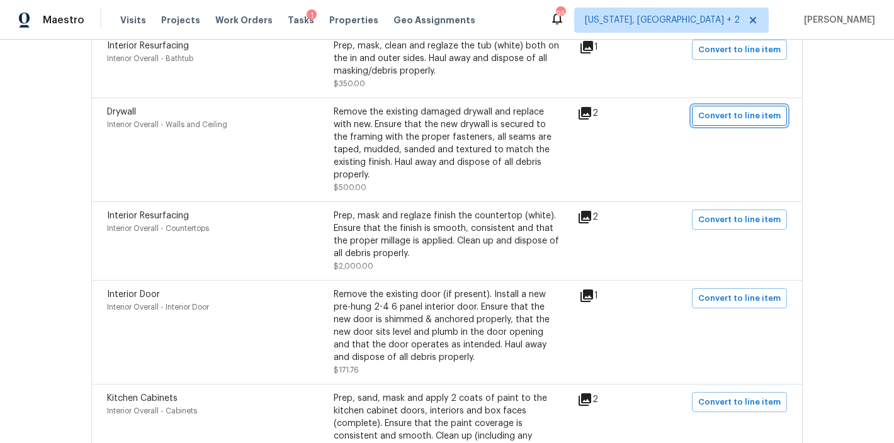
click at [737, 116] on span "Convert to line item" at bounding box center [739, 116] width 82 height 14
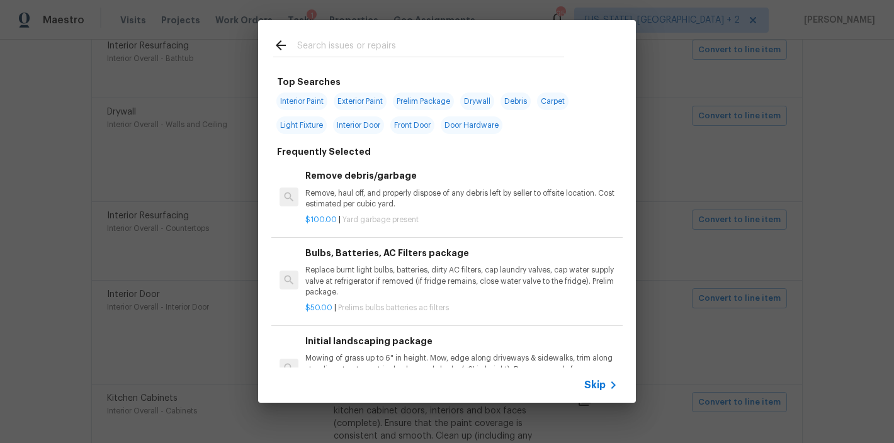
click at [604, 390] on span "Skip" at bounding box center [594, 385] width 21 height 13
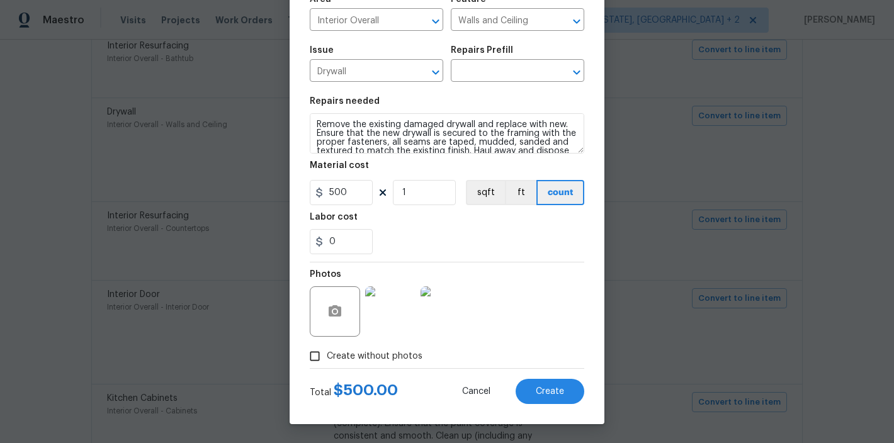
scroll to position [74, 0]
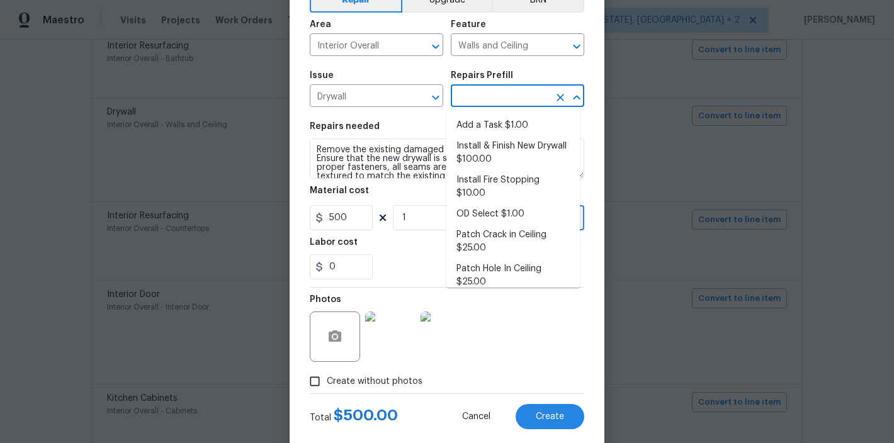
click at [472, 96] on input "text" at bounding box center [500, 98] width 98 height 20
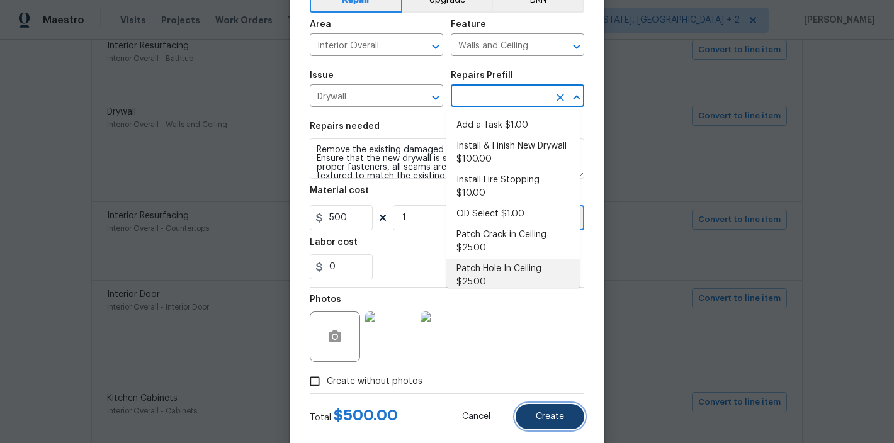
click at [529, 421] on button "Create" at bounding box center [550, 416] width 69 height 25
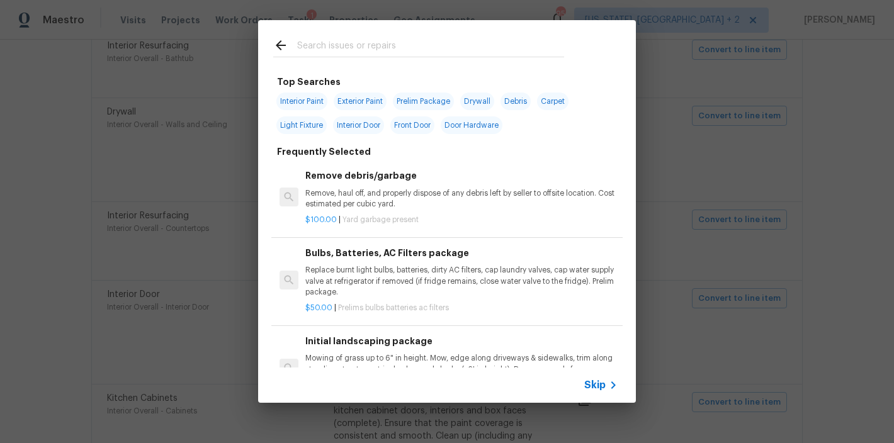
click at [815, 309] on div "Top Searches Interior Paint Exterior Paint Prelim Package Drywall Debris Carpet…" at bounding box center [447, 211] width 894 height 423
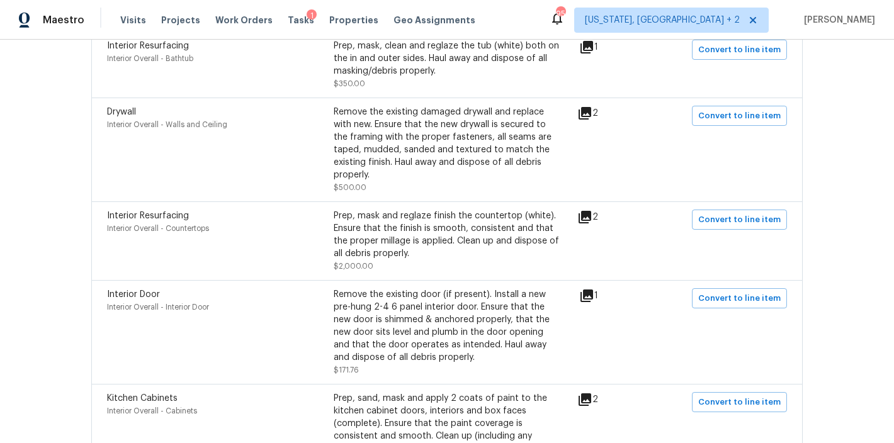
scroll to position [0, 0]
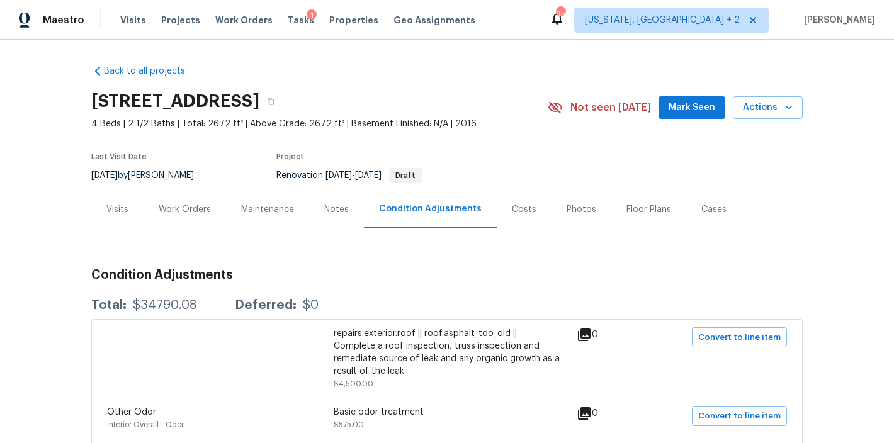
click at [169, 210] on div "Work Orders" at bounding box center [185, 209] width 52 height 13
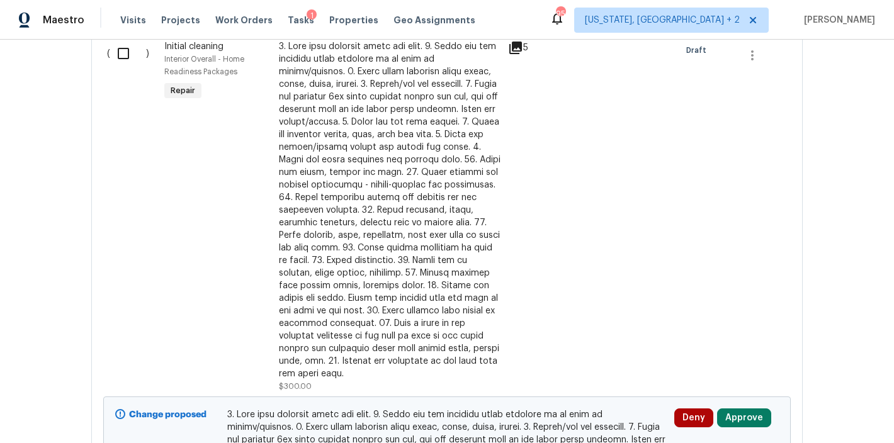
scroll to position [900, 0]
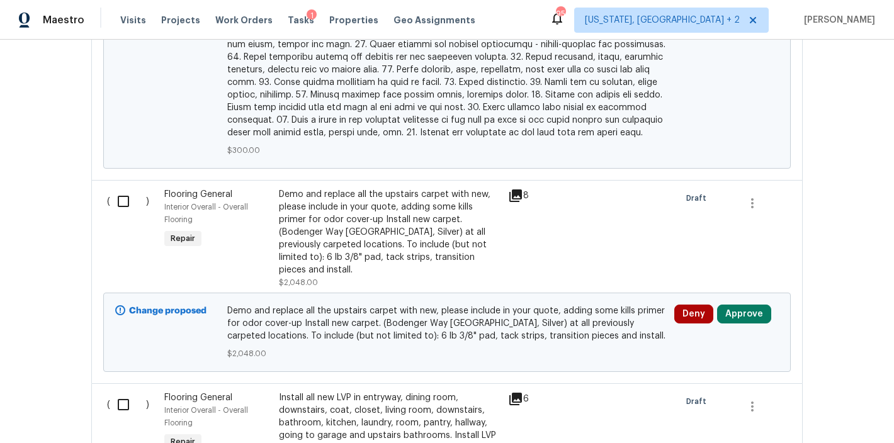
click at [368, 235] on div "Demo and replace all the upstairs carpet with new, please include in your quote…" at bounding box center [390, 232] width 222 height 88
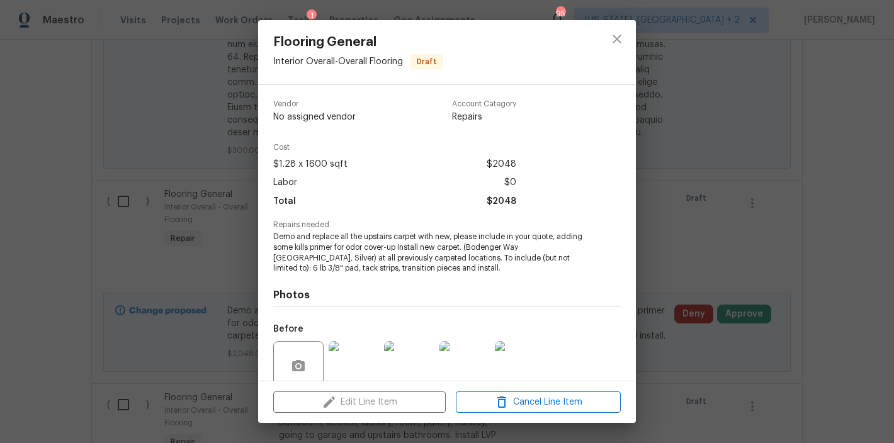
scroll to position [105, 0]
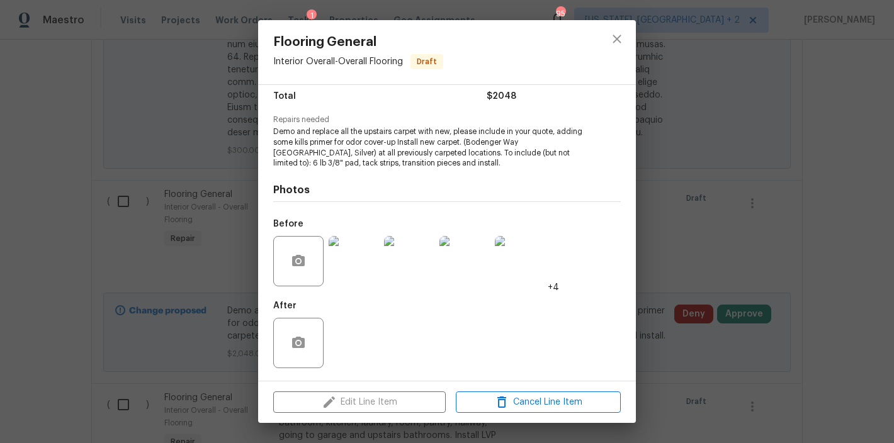
click at [353, 259] on img at bounding box center [354, 261] width 50 height 50
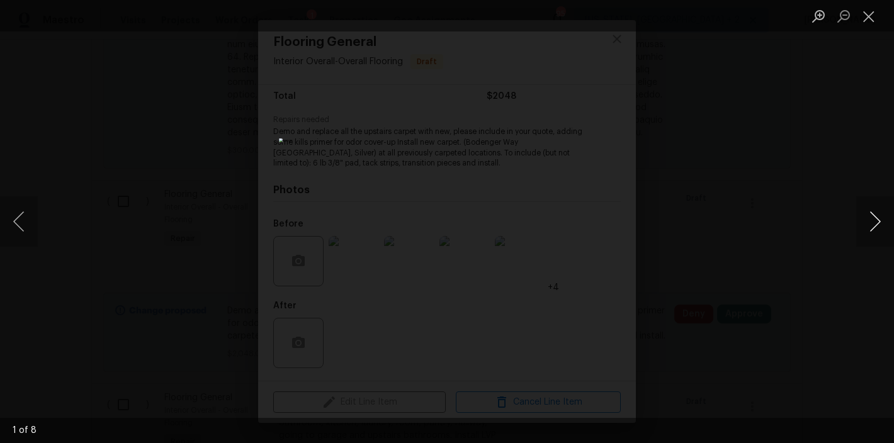
click at [872, 222] on button "Next image" at bounding box center [875, 221] width 38 height 50
click at [868, 18] on button "Close lightbox" at bounding box center [868, 16] width 25 height 22
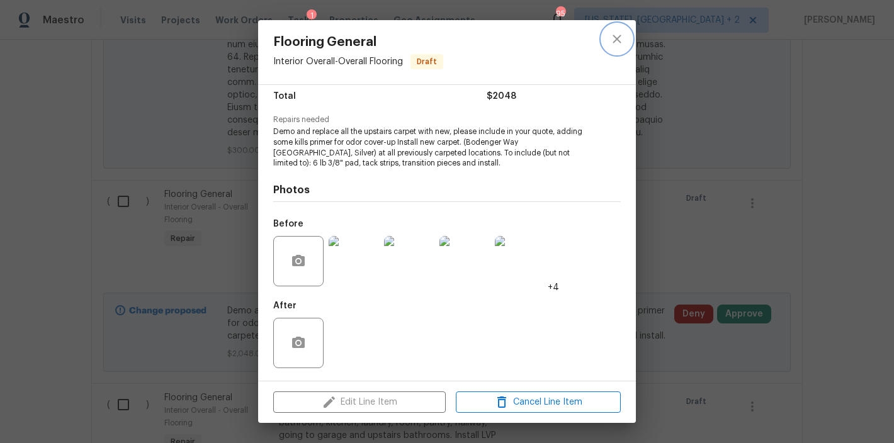
click at [615, 38] on icon "close" at bounding box center [617, 38] width 15 height 15
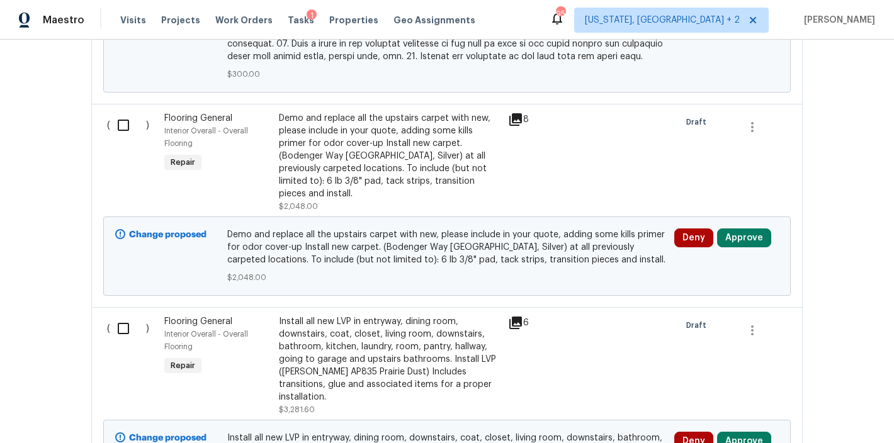
scroll to position [1008, 0]
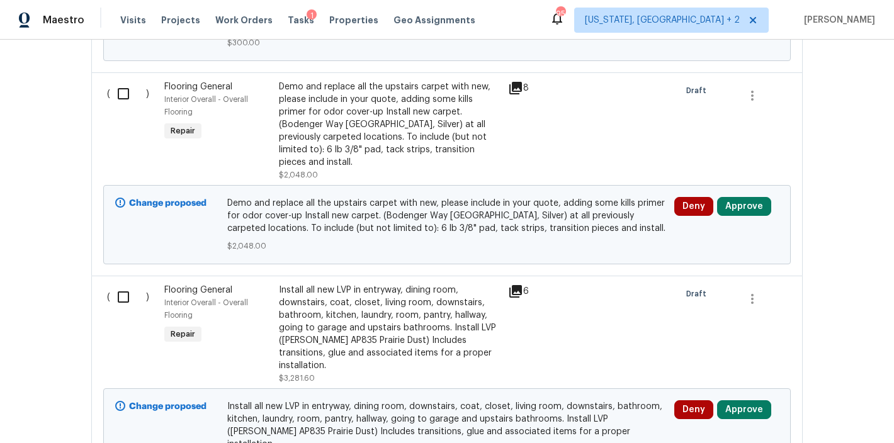
click at [348, 304] on div "Install all new LVP in entryway, dining room, downstairs, coat, closet, living …" at bounding box center [390, 328] width 222 height 88
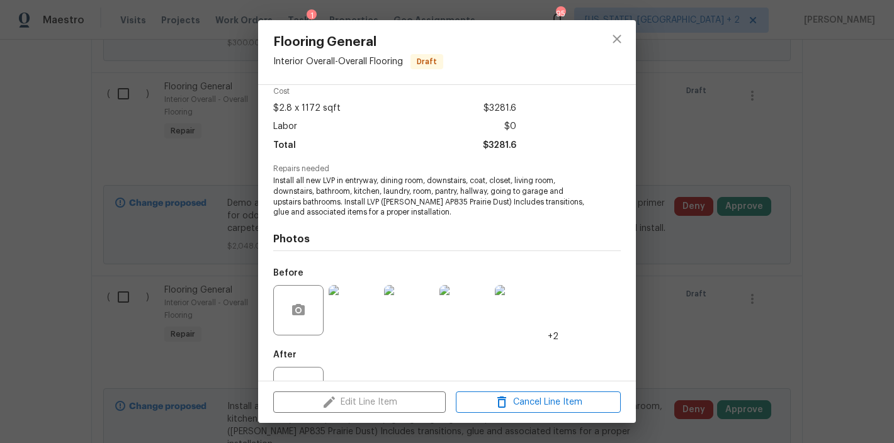
scroll to position [105, 0]
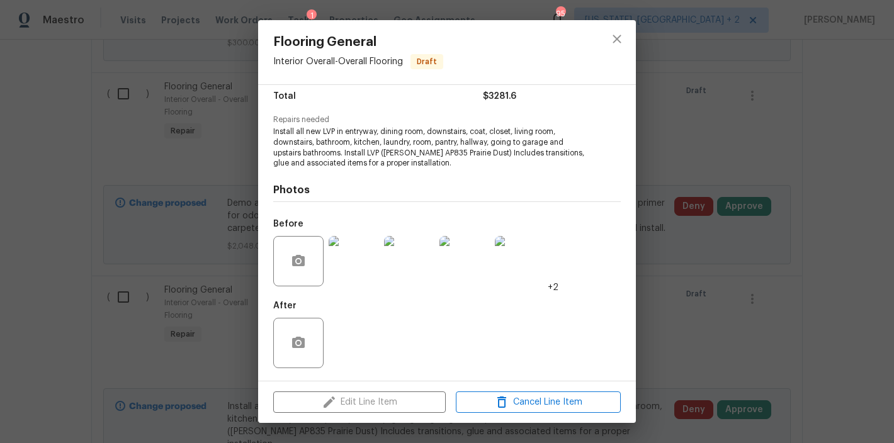
click at [342, 246] on img at bounding box center [354, 261] width 50 height 50
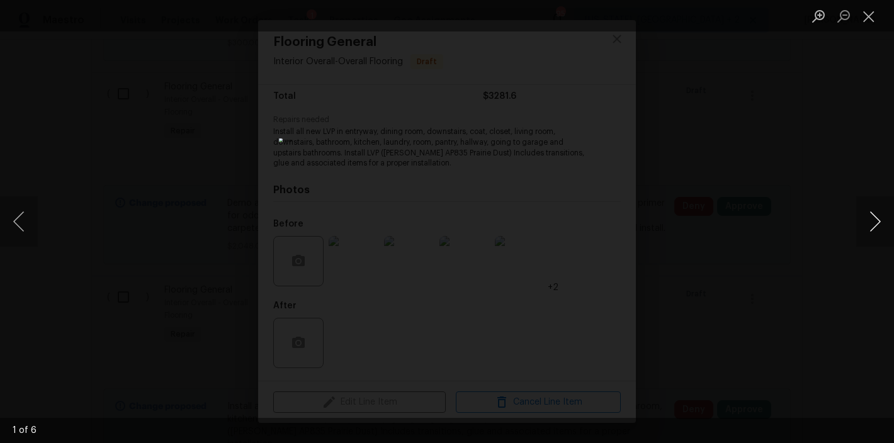
click at [870, 220] on button "Next image" at bounding box center [875, 221] width 38 height 50
click at [875, 17] on button "Close lightbox" at bounding box center [868, 16] width 25 height 22
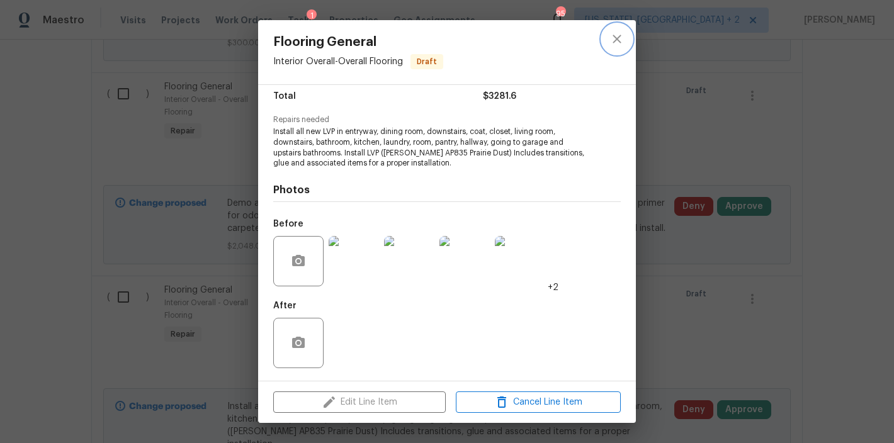
click at [610, 43] on icon "close" at bounding box center [617, 38] width 15 height 15
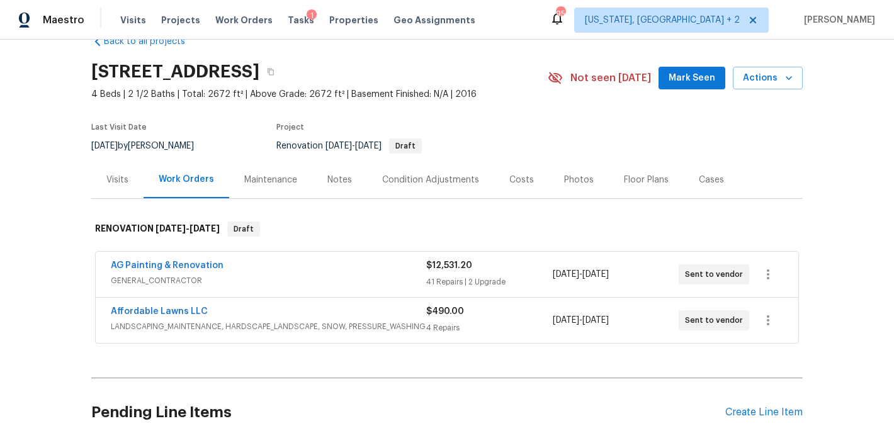
scroll to position [0, 0]
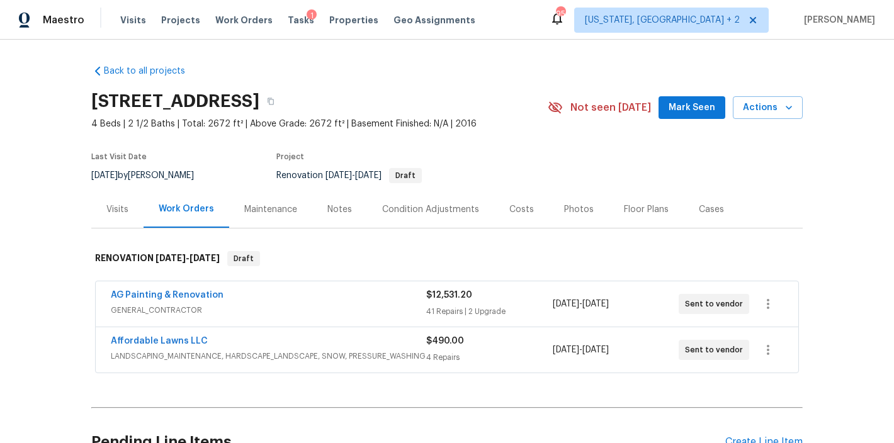
click at [510, 209] on div "Costs" at bounding box center [521, 209] width 25 height 13
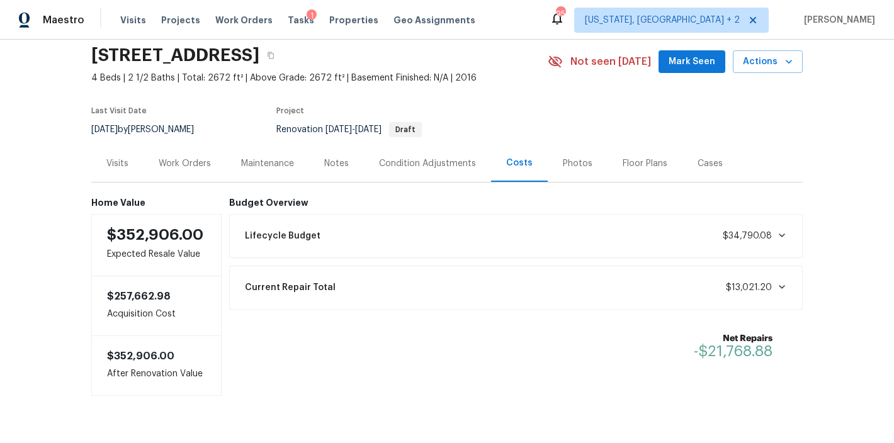
scroll to position [84, 0]
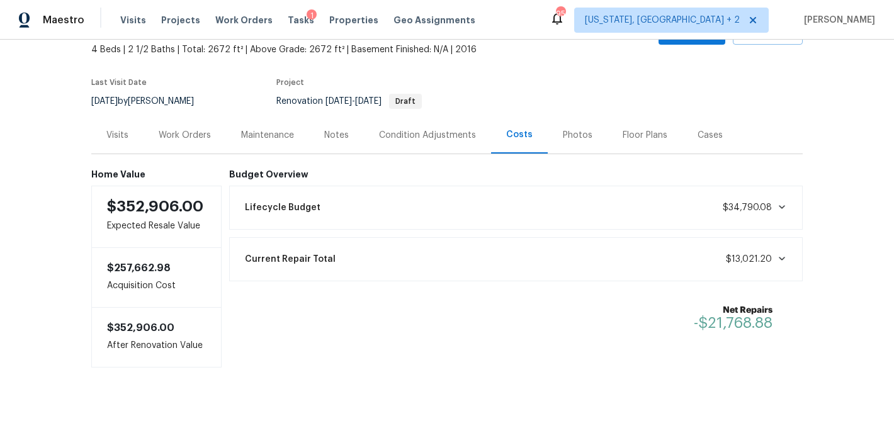
click at [779, 205] on icon at bounding box center [782, 207] width 6 height 4
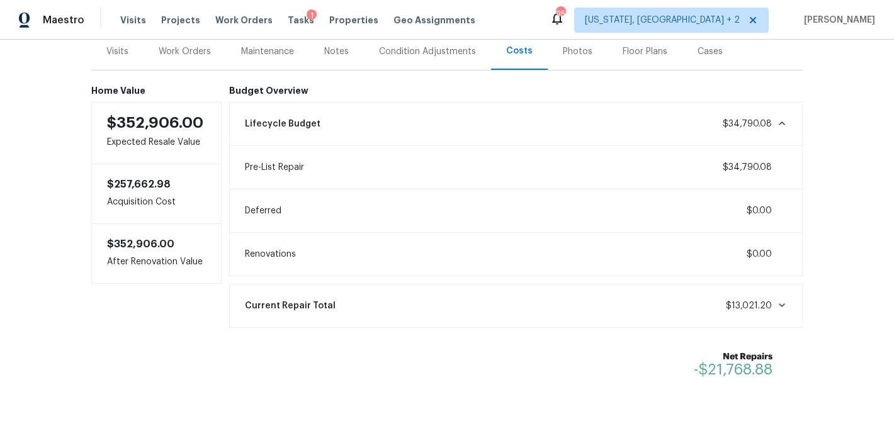
scroll to position [0, 0]
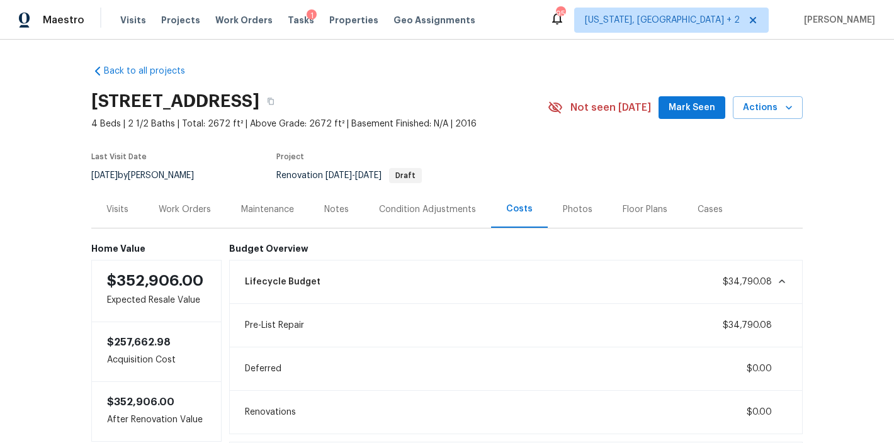
click at [170, 214] on div "Work Orders" at bounding box center [185, 209] width 52 height 13
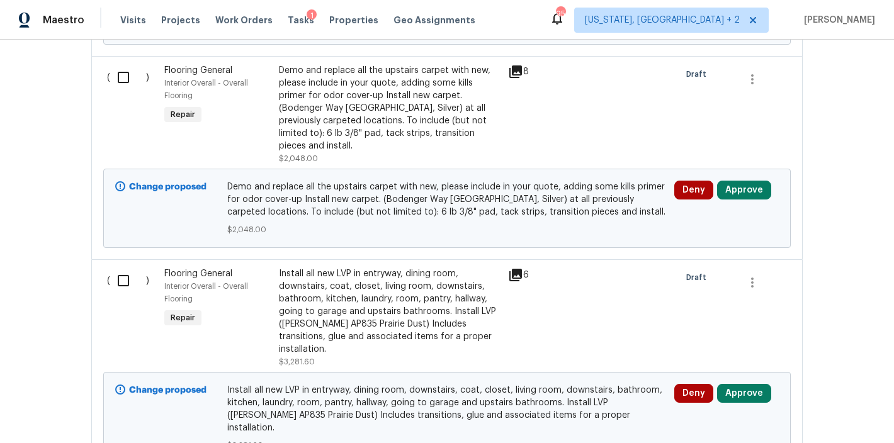
scroll to position [1065, 0]
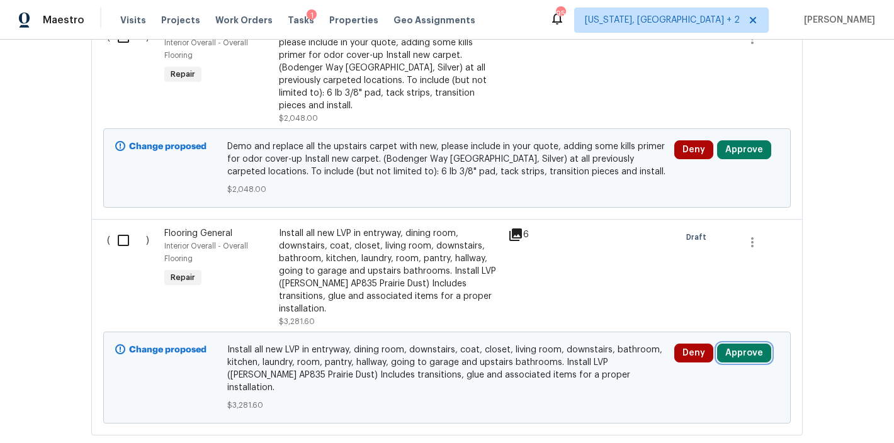
click at [740, 344] on button "Approve" at bounding box center [744, 353] width 54 height 19
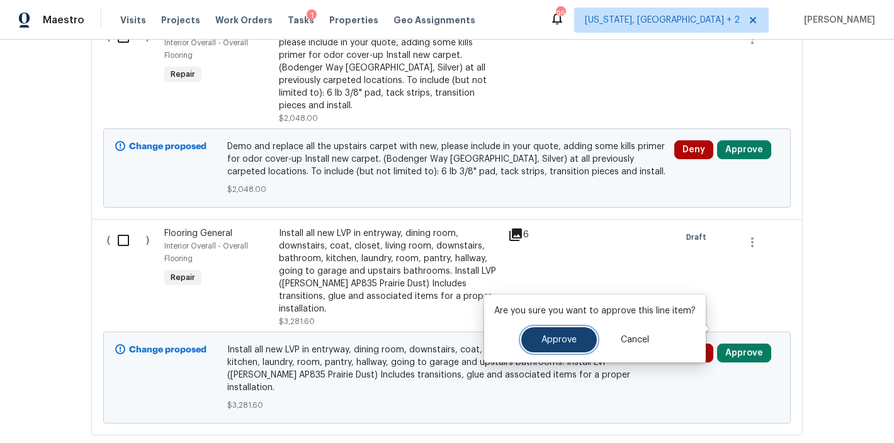
click at [542, 334] on button "Approve" at bounding box center [559, 339] width 76 height 25
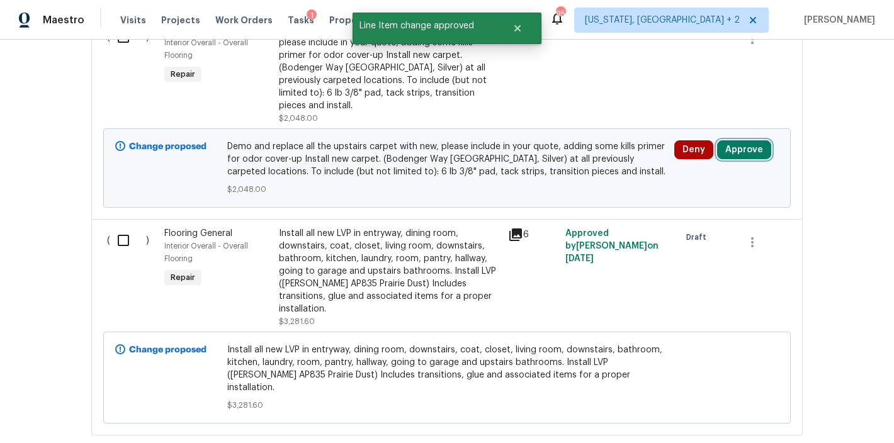
click at [743, 144] on button "Approve" at bounding box center [744, 149] width 54 height 19
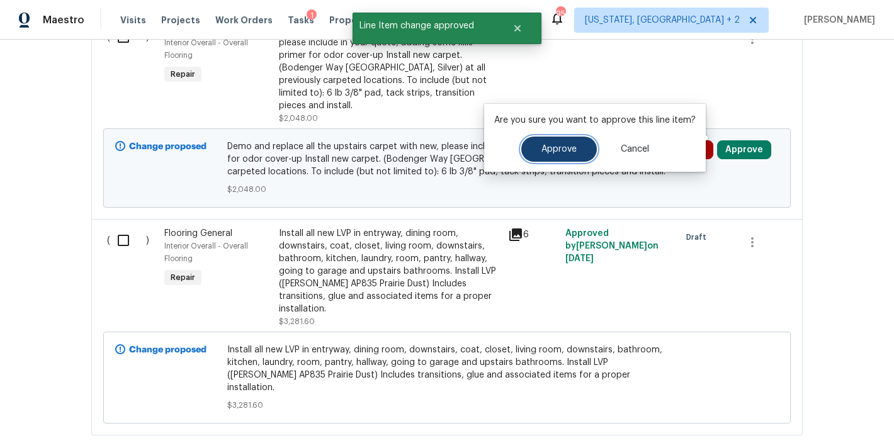
click at [578, 144] on button "Approve" at bounding box center [559, 149] width 76 height 25
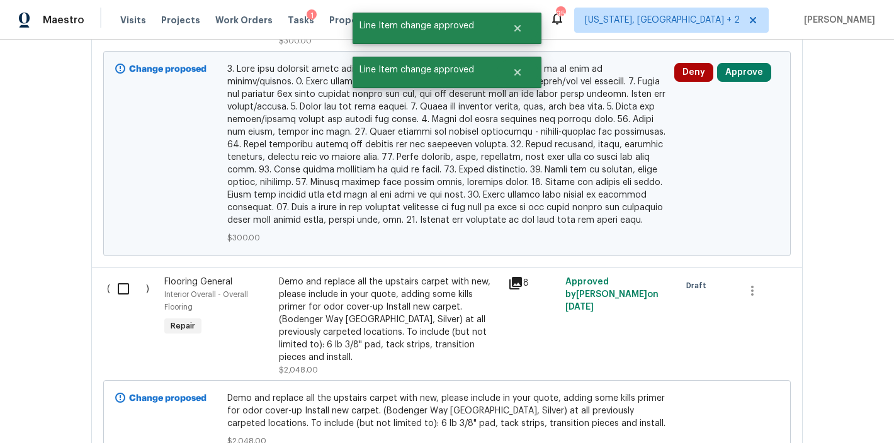
scroll to position [689, 0]
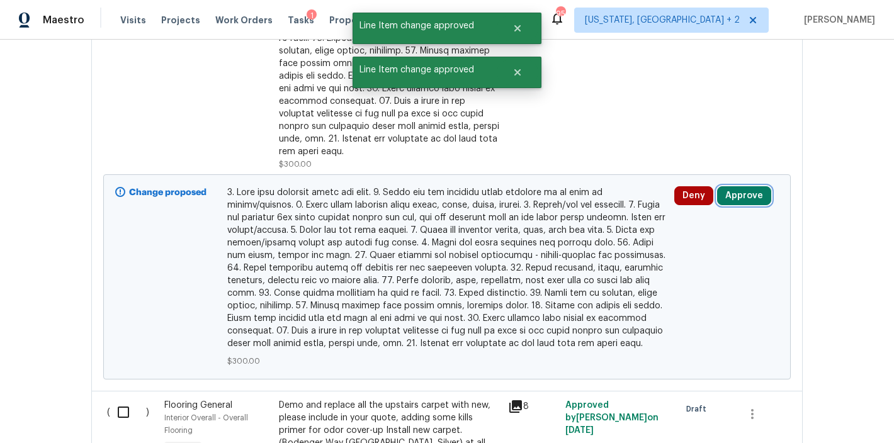
click at [745, 188] on button "Approve" at bounding box center [744, 195] width 54 height 19
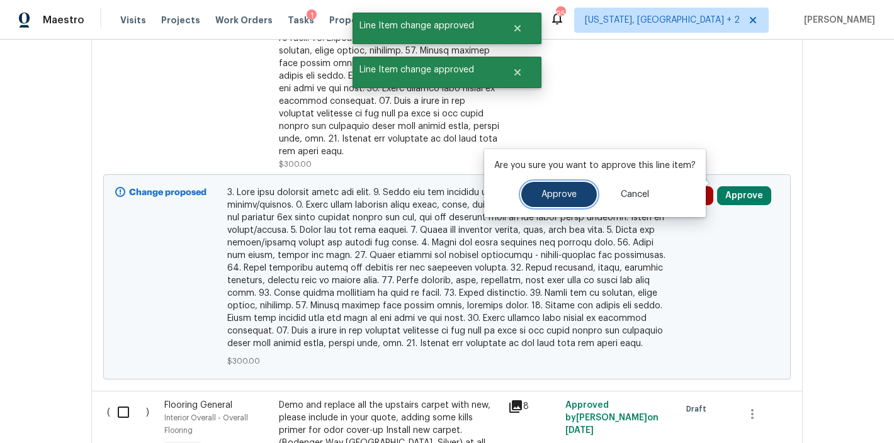
click at [542, 199] on span "Approve" at bounding box center [559, 194] width 35 height 9
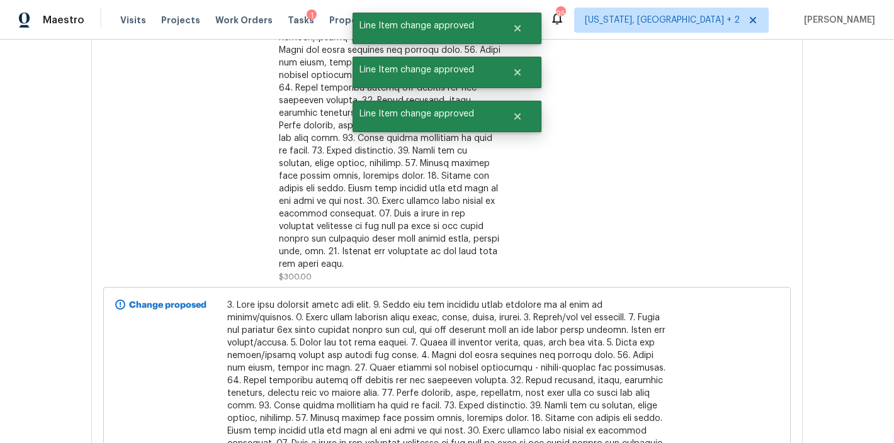
scroll to position [212, 0]
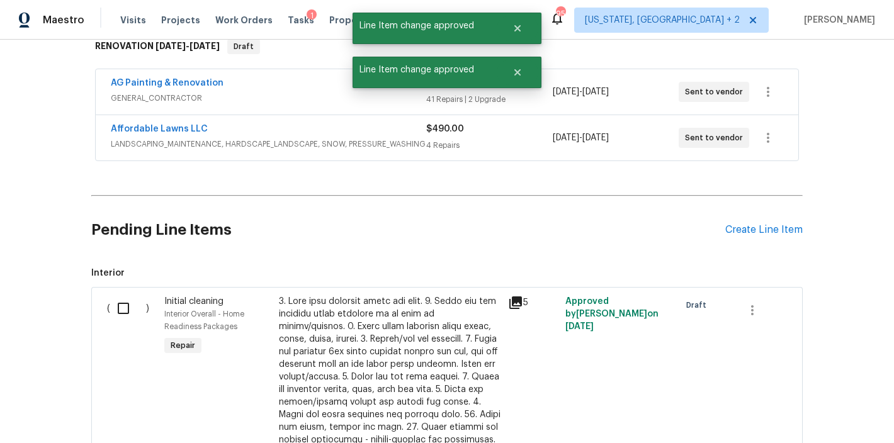
click at [247, 132] on div "Affordable Lawns LLC" at bounding box center [268, 130] width 315 height 15
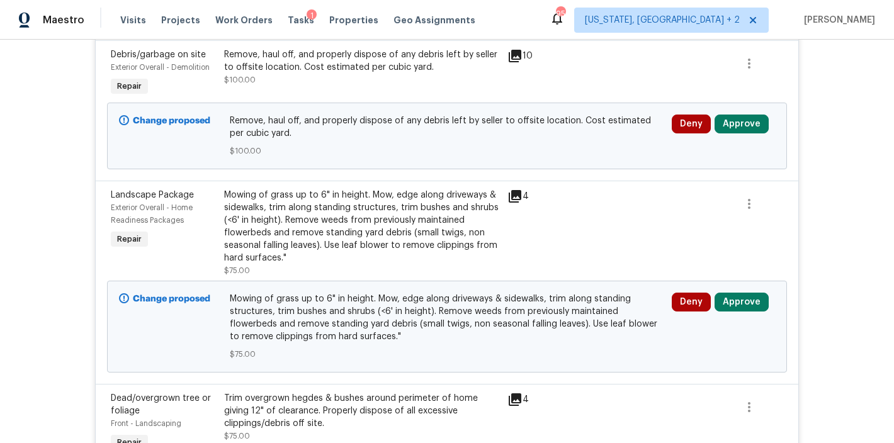
scroll to position [0, 0]
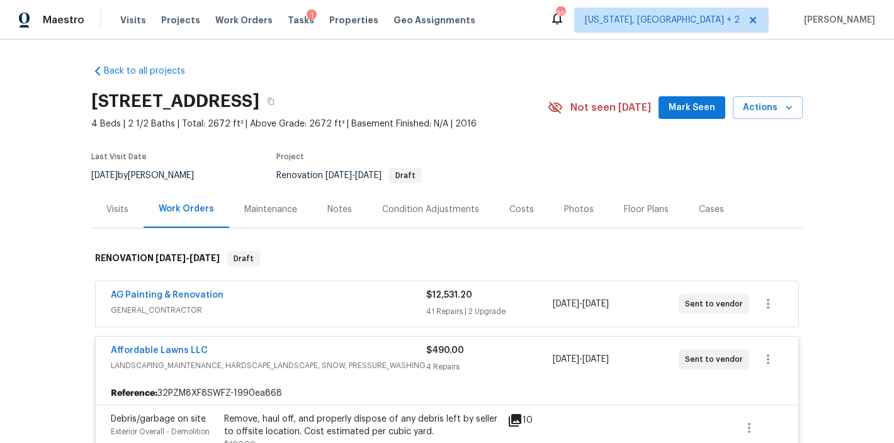
click at [289, 28] on div "Visits Projects Work Orders Tasks 1 Properties Geo Assignments" at bounding box center [305, 20] width 370 height 25
click at [290, 25] on div "Tasks 1" at bounding box center [301, 20] width 26 height 13
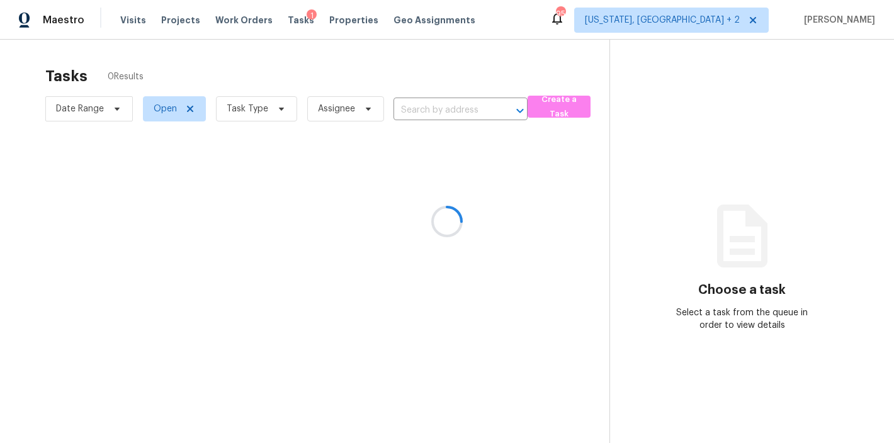
click at [289, 22] on div at bounding box center [447, 221] width 894 height 443
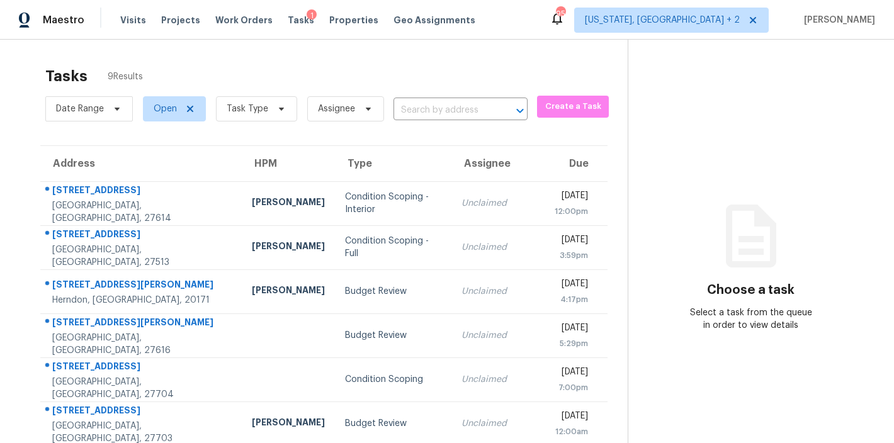
click at [321, 72] on div "Tasks 9 Results" at bounding box center [336, 76] width 582 height 33
